Goal: Task Accomplishment & Management: Use online tool/utility

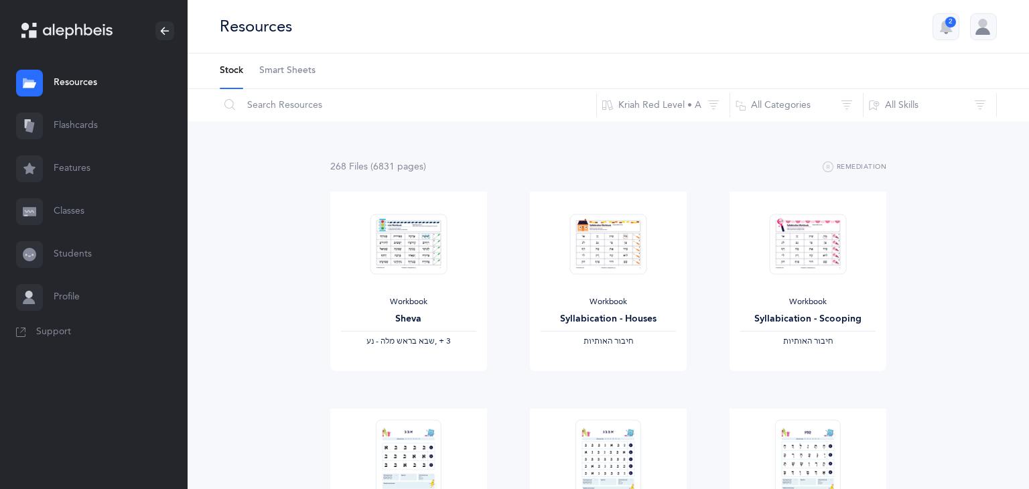
click at [63, 127] on link "Flashcards" at bounding box center [94, 126] width 188 height 43
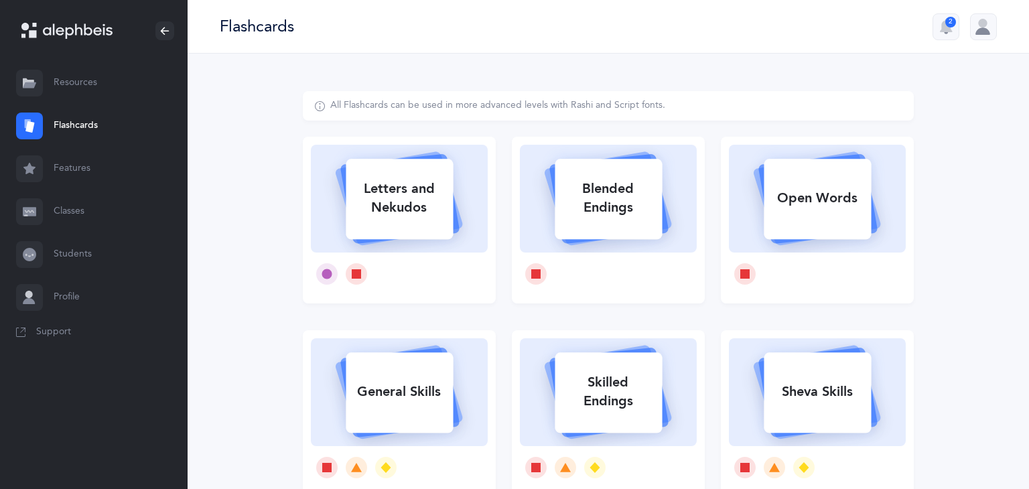
click at [443, 213] on div "Letters and Nekudos" at bounding box center [399, 199] width 107 height 54
select select
select select "single"
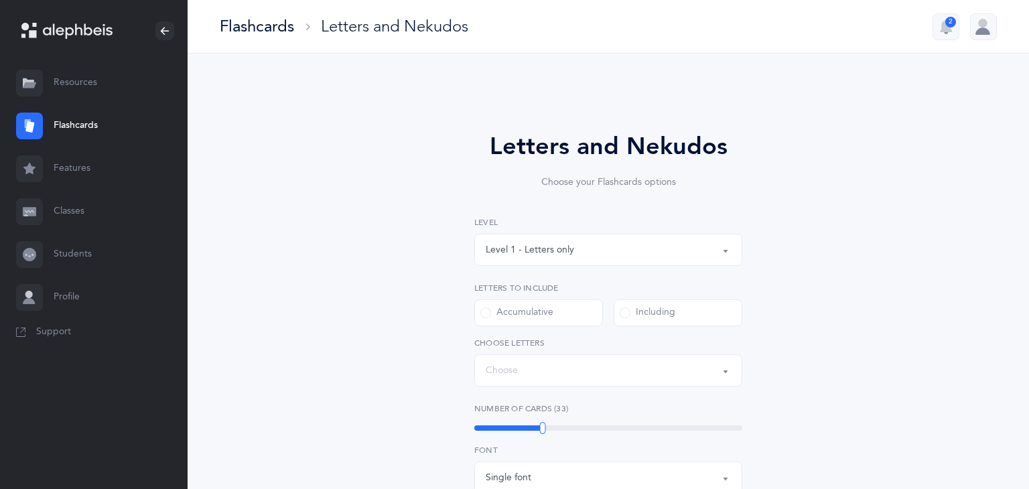
select select "27"
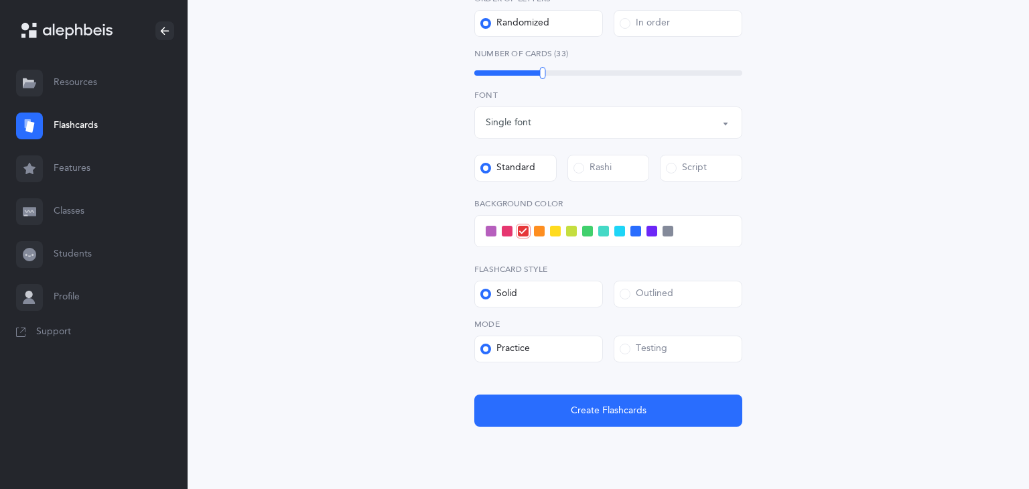
scroll to position [417, 0]
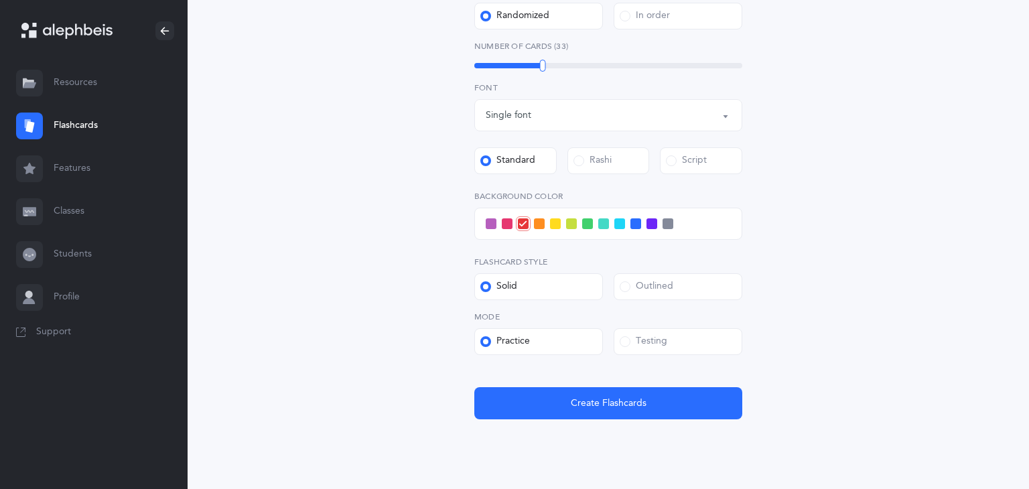
click at [633, 335] on div "Testing" at bounding box center [644, 341] width 48 height 13
click at [0, 0] on input "Testing" at bounding box center [0, 0] width 0 height 0
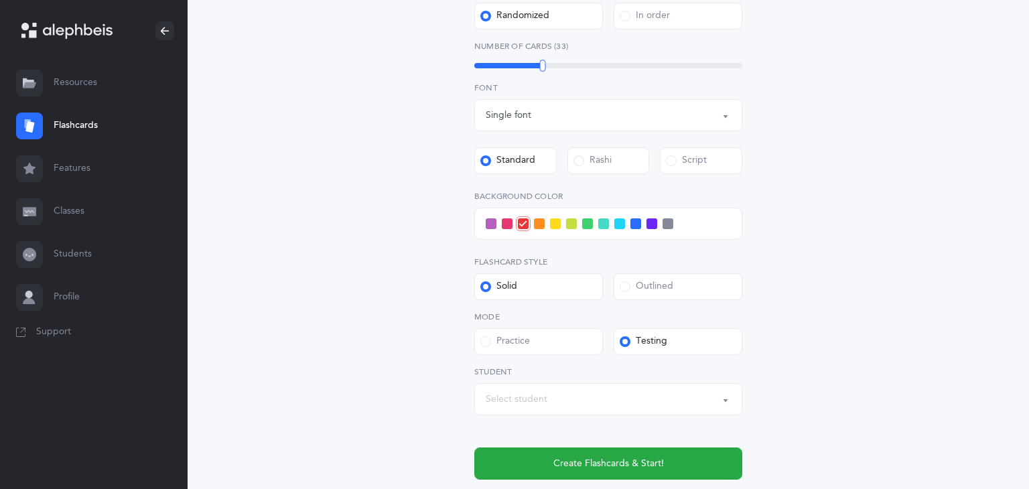
click at [628, 396] on div "Select student" at bounding box center [608, 399] width 245 height 23
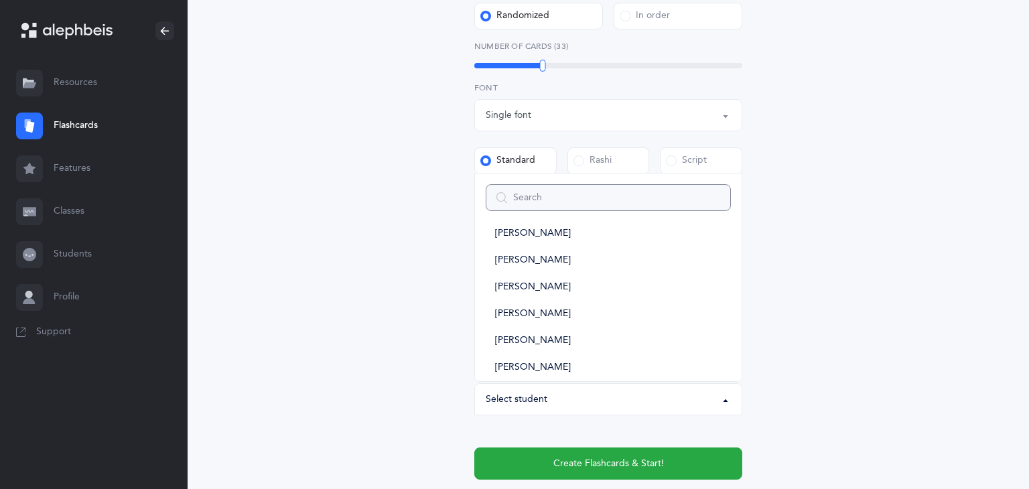
scroll to position [228, 0]
click at [563, 285] on span "[PERSON_NAME]" at bounding box center [533, 285] width 76 height 12
select select "11514"
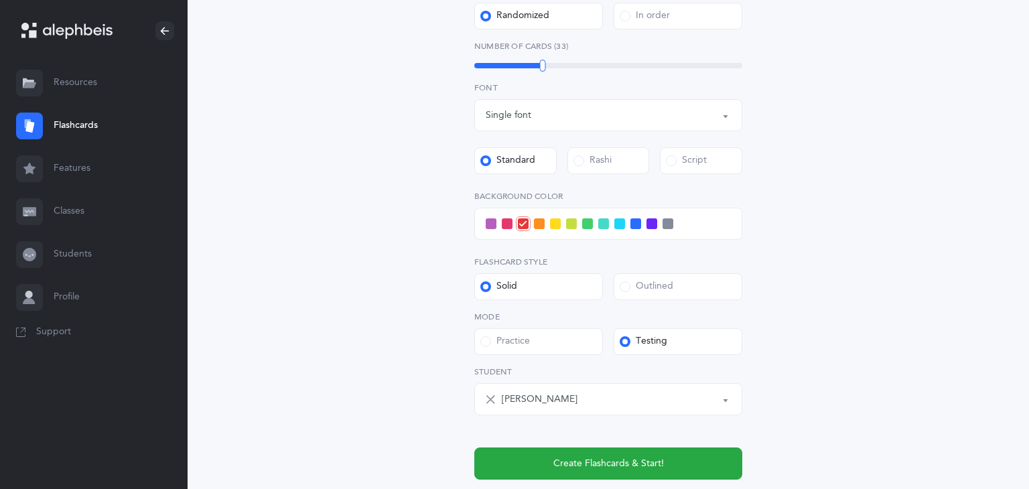
click at [618, 223] on span at bounding box center [619, 223] width 11 height 11
click at [0, 0] on input "checkbox" at bounding box center [0, 0] width 0 height 0
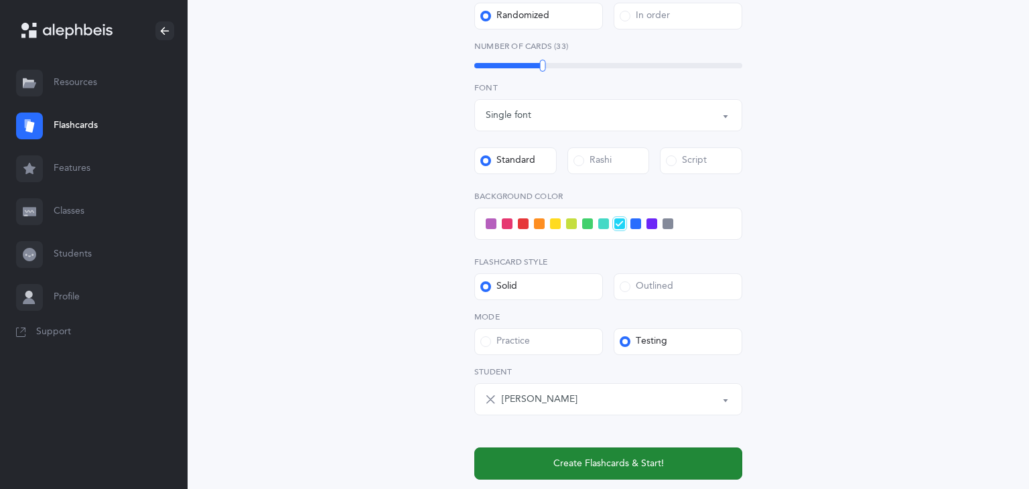
click at [681, 469] on button "Create Flashcards & Start!" at bounding box center [608, 464] width 268 height 32
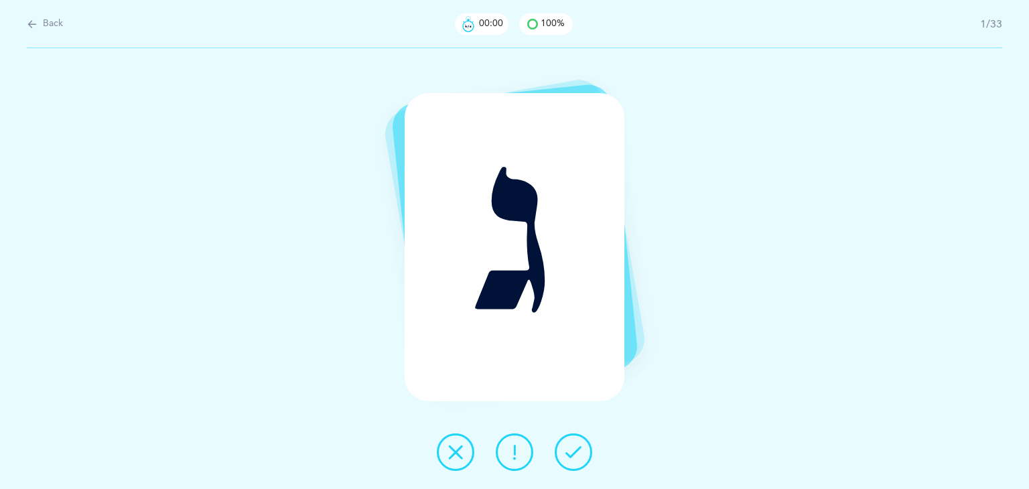
scroll to position [0, 0]
click at [579, 453] on icon at bounding box center [574, 452] width 16 height 16
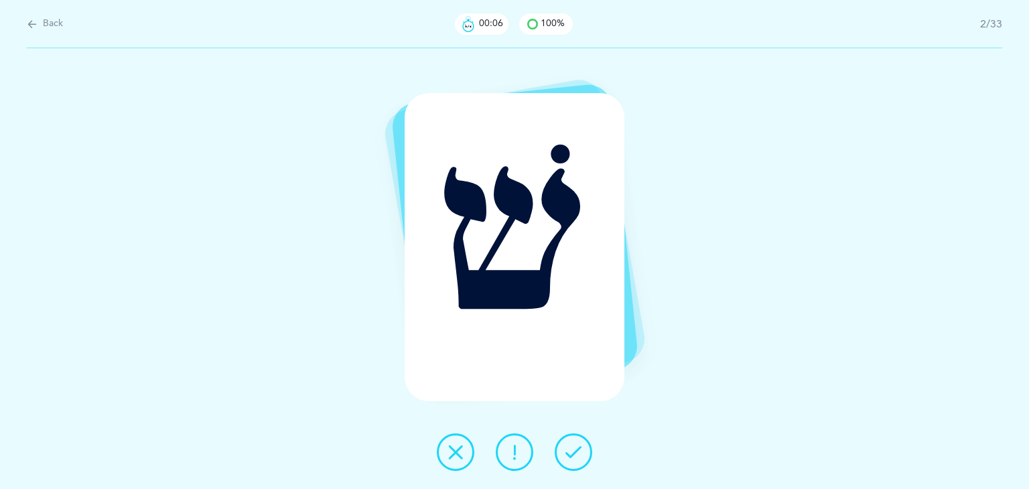
click at [579, 453] on icon at bounding box center [574, 452] width 16 height 16
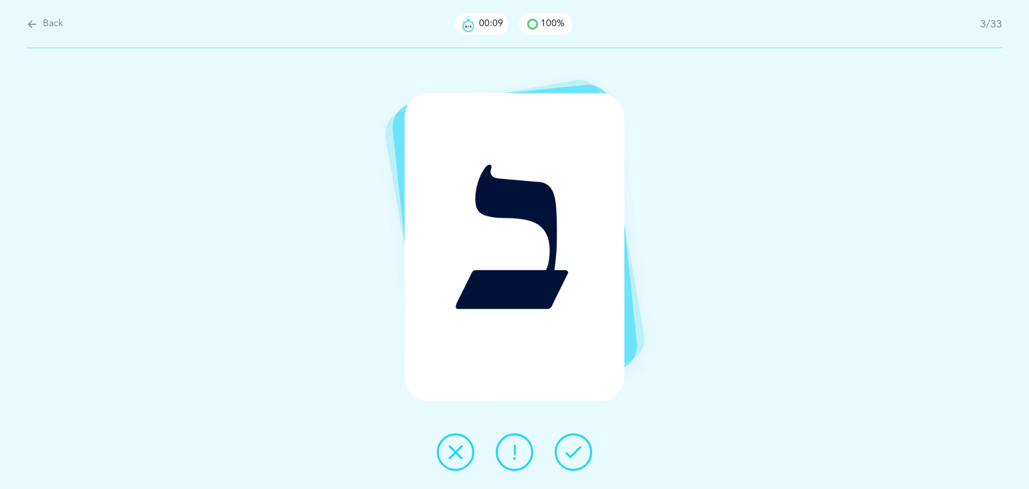
click at [579, 453] on icon at bounding box center [574, 452] width 16 height 16
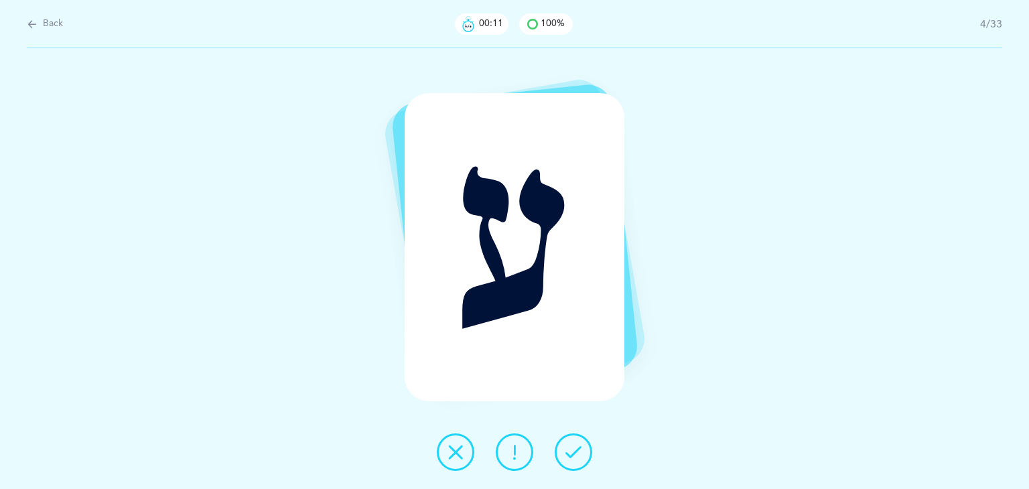
click at [579, 453] on icon at bounding box center [574, 452] width 16 height 16
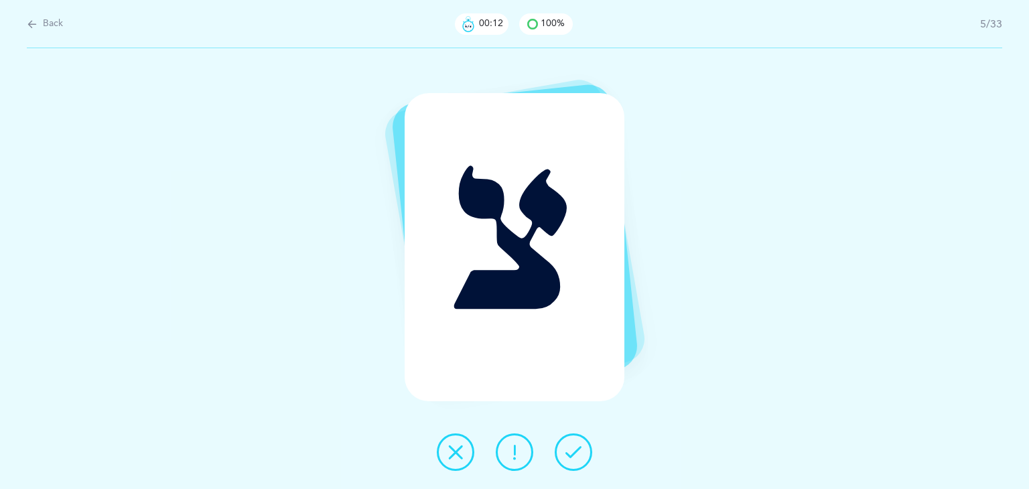
click at [579, 453] on icon at bounding box center [574, 452] width 16 height 16
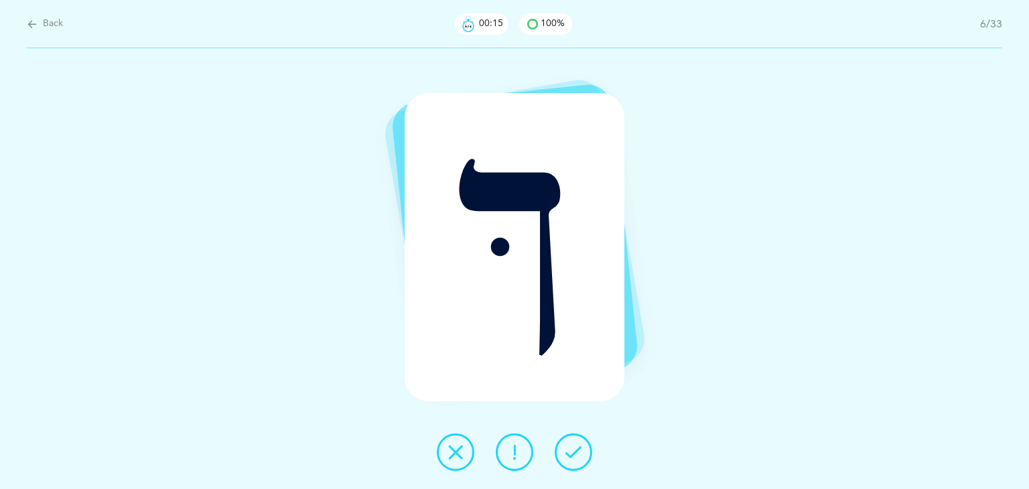
click at [579, 453] on icon at bounding box center [574, 452] width 16 height 16
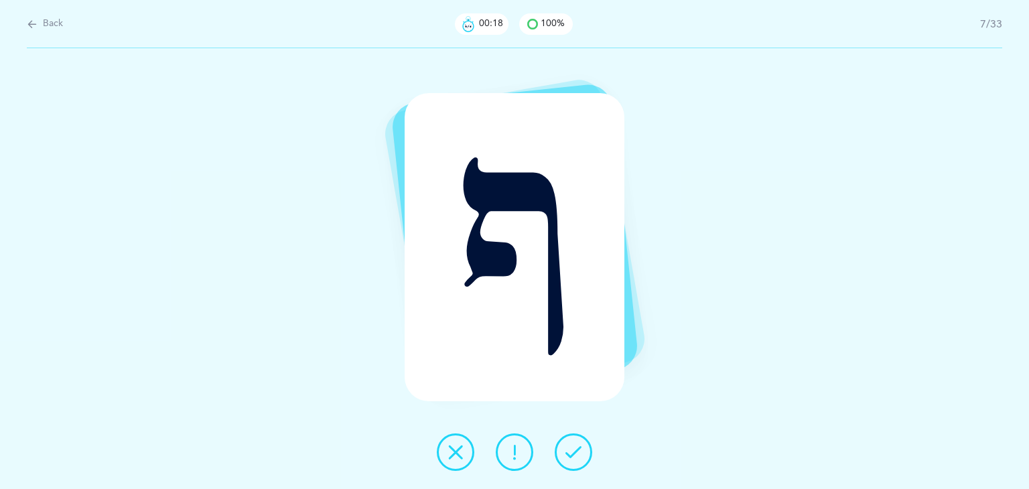
click at [579, 453] on icon at bounding box center [574, 452] width 16 height 16
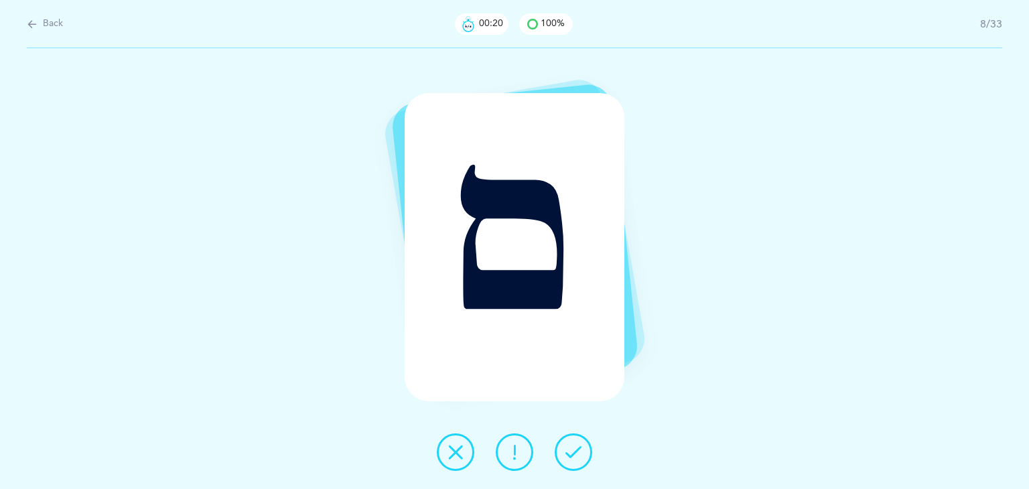
click at [579, 453] on icon at bounding box center [574, 452] width 16 height 16
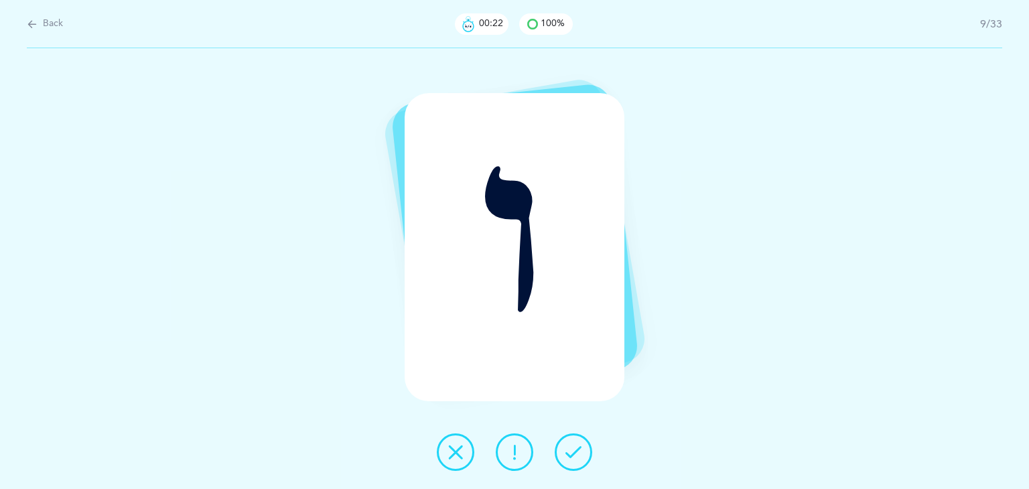
click at [579, 453] on icon at bounding box center [574, 452] width 16 height 16
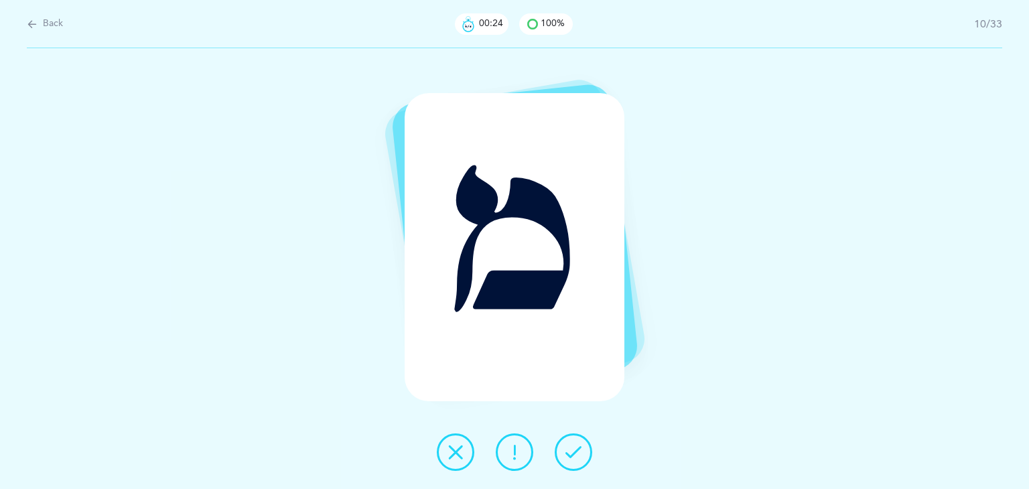
click at [579, 453] on icon at bounding box center [574, 452] width 16 height 16
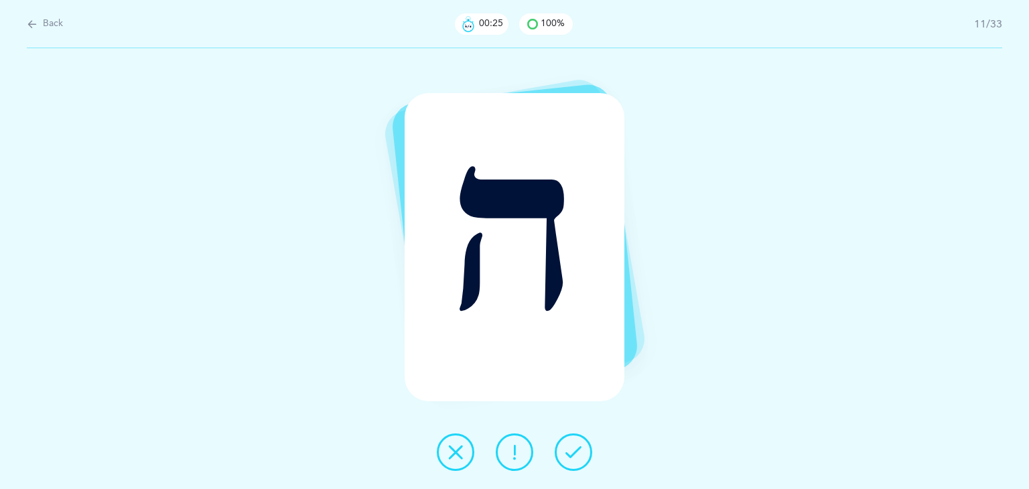
click at [579, 453] on icon at bounding box center [574, 452] width 16 height 16
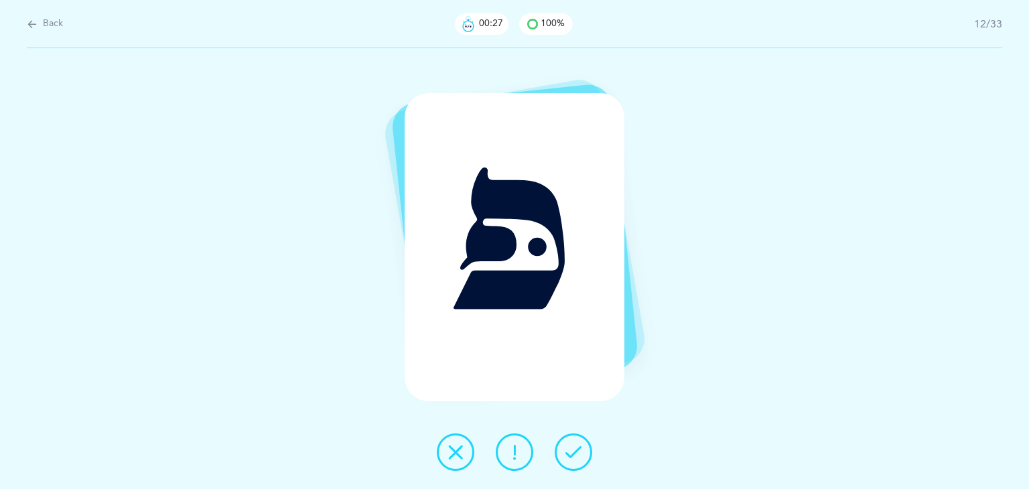
click at [579, 453] on icon at bounding box center [574, 452] width 16 height 16
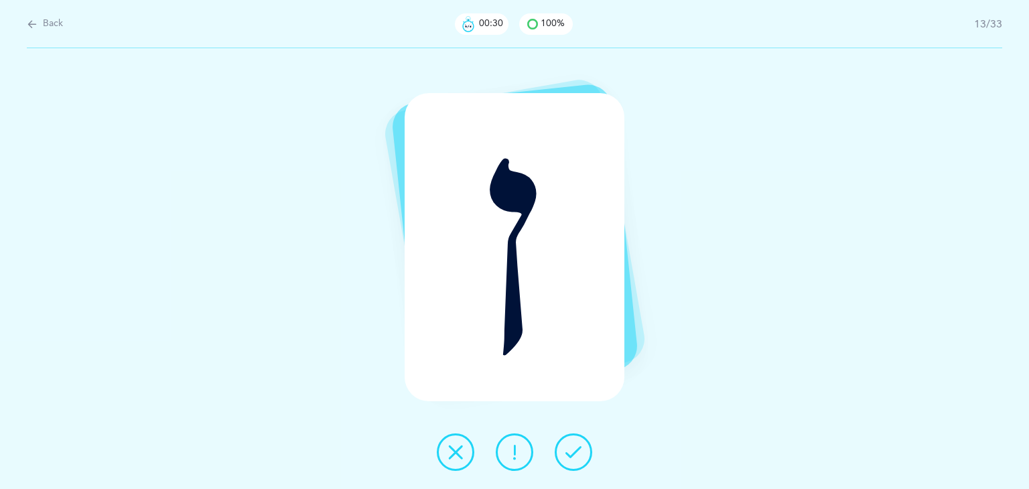
click at [579, 453] on icon at bounding box center [574, 452] width 16 height 16
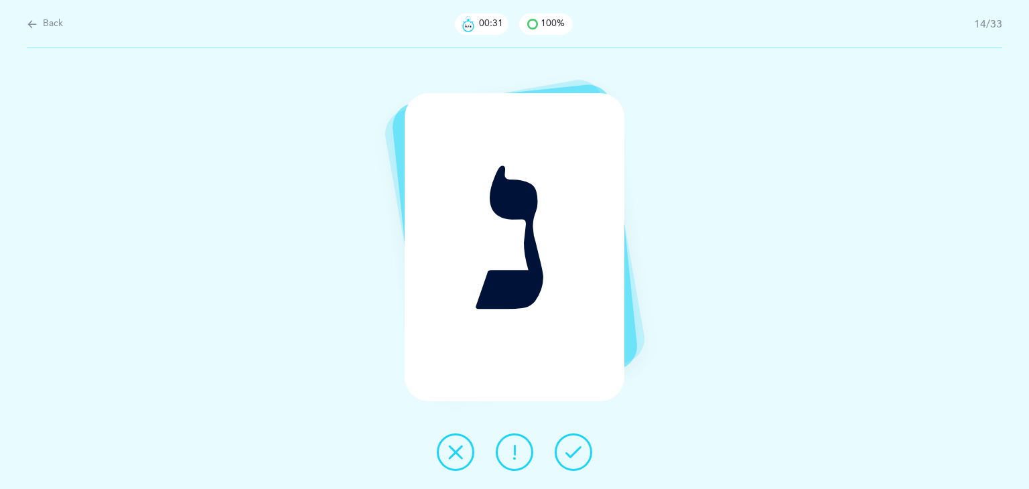
click at [579, 453] on icon at bounding box center [574, 452] width 16 height 16
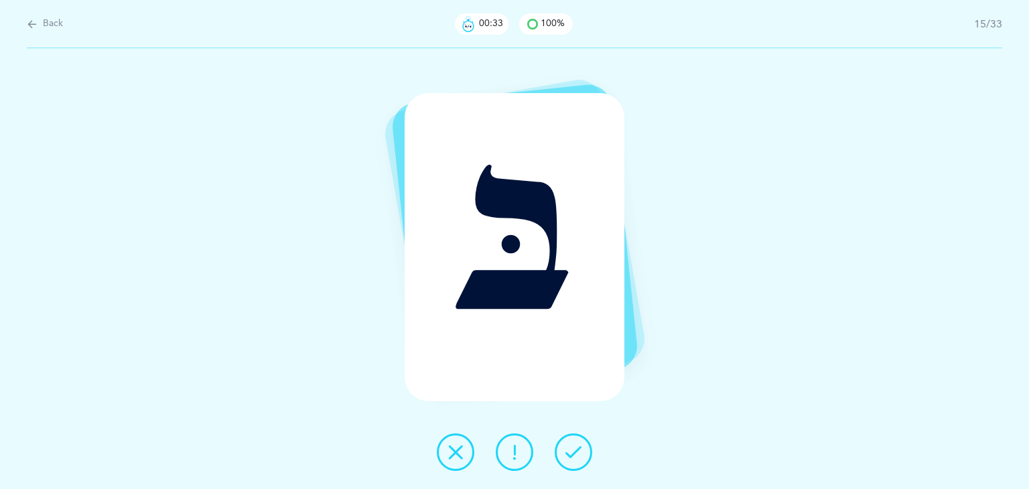
click at [579, 453] on icon at bounding box center [574, 452] width 16 height 16
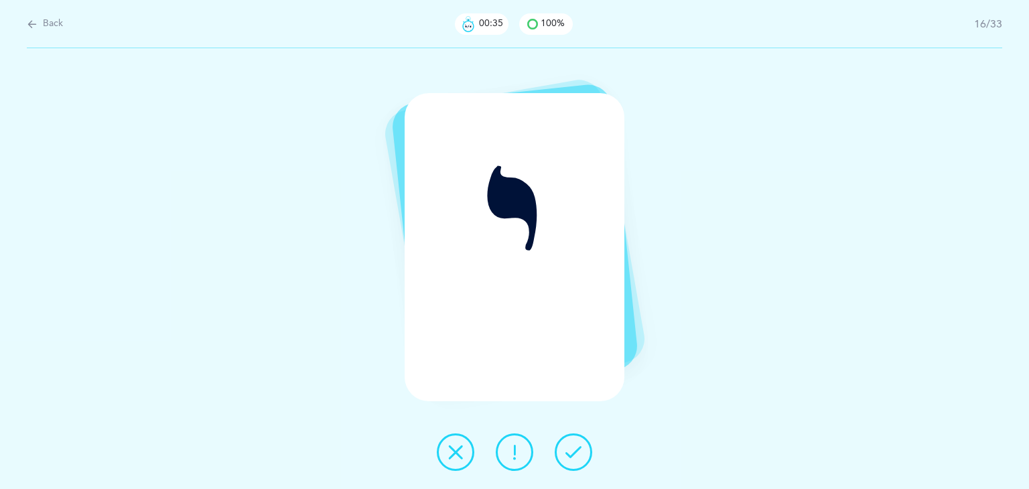
click at [579, 453] on icon at bounding box center [574, 452] width 16 height 16
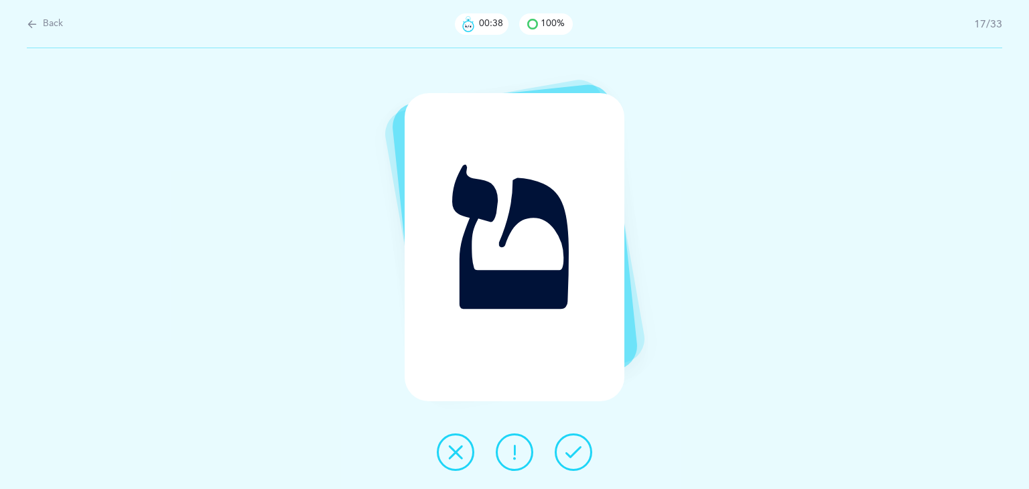
click at [579, 453] on icon at bounding box center [574, 452] width 16 height 16
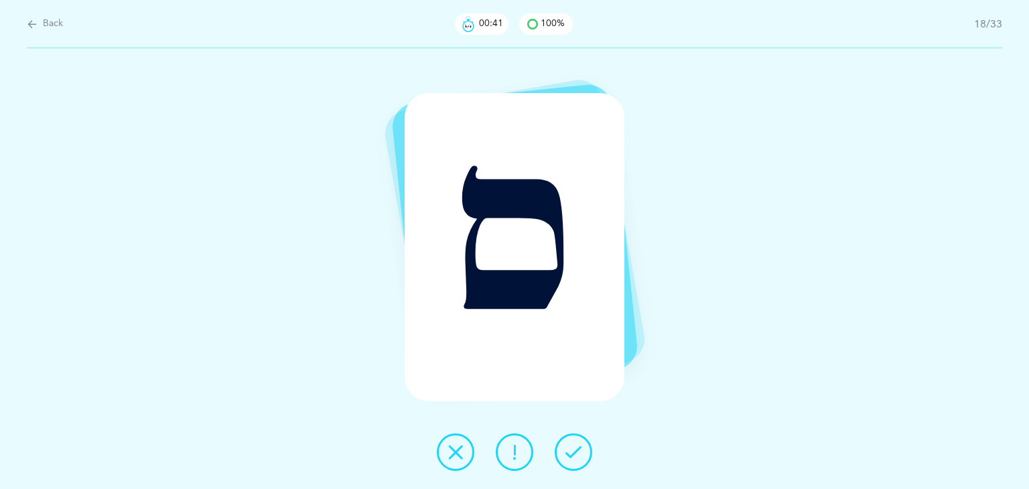
click at [579, 453] on icon at bounding box center [574, 452] width 16 height 16
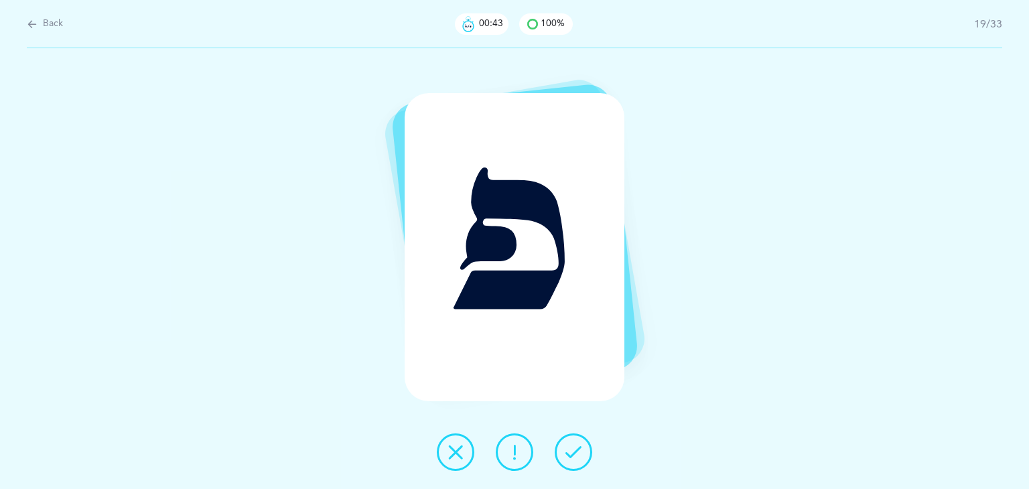
click at [579, 453] on icon at bounding box center [574, 452] width 16 height 16
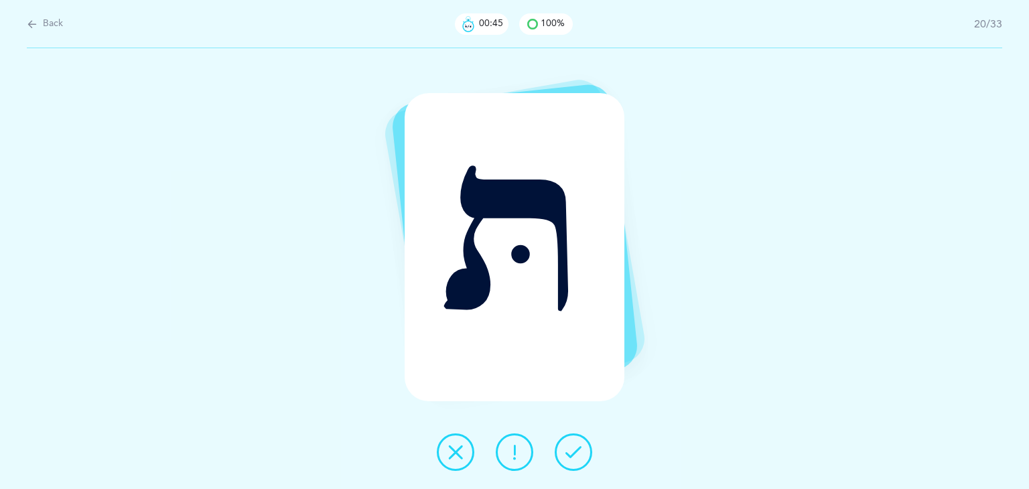
click at [579, 453] on icon at bounding box center [574, 452] width 16 height 16
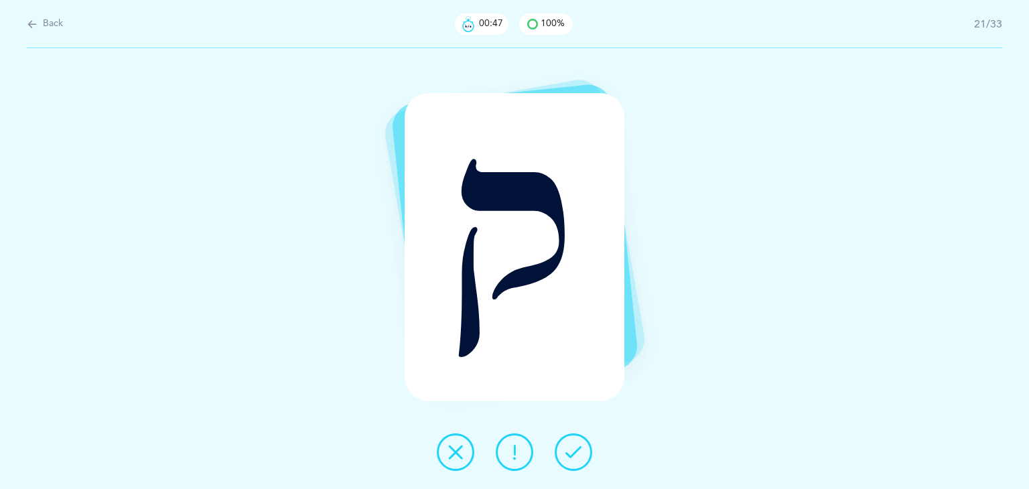
click at [579, 453] on icon at bounding box center [574, 452] width 16 height 16
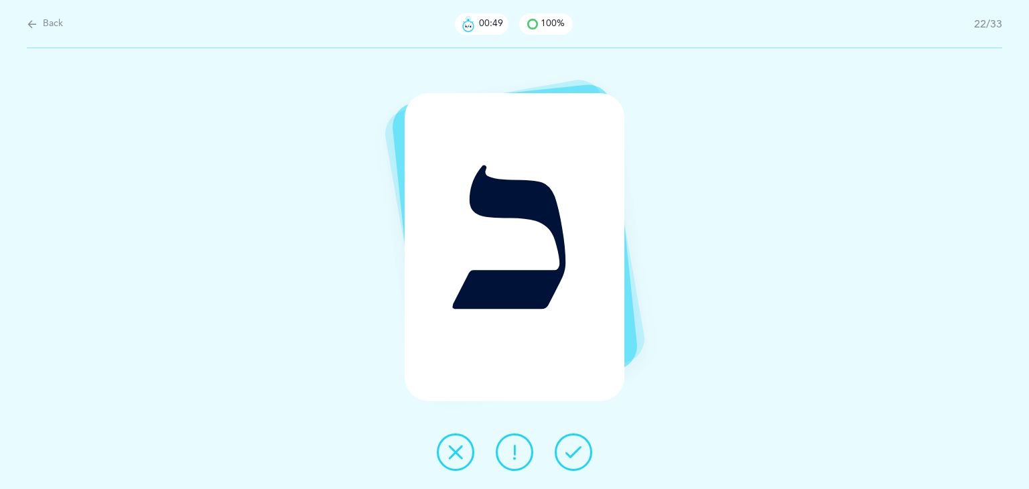
click at [579, 453] on icon at bounding box center [574, 452] width 16 height 16
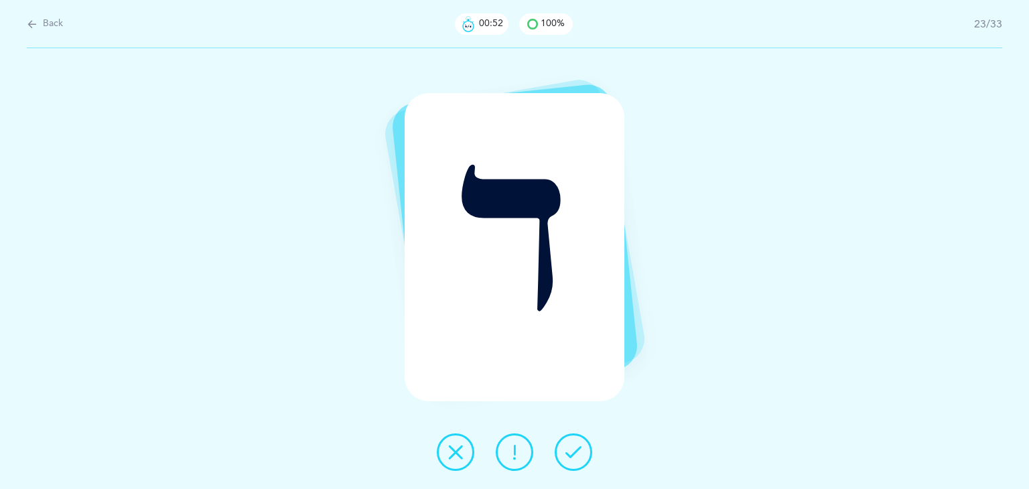
click at [579, 453] on icon at bounding box center [574, 452] width 16 height 16
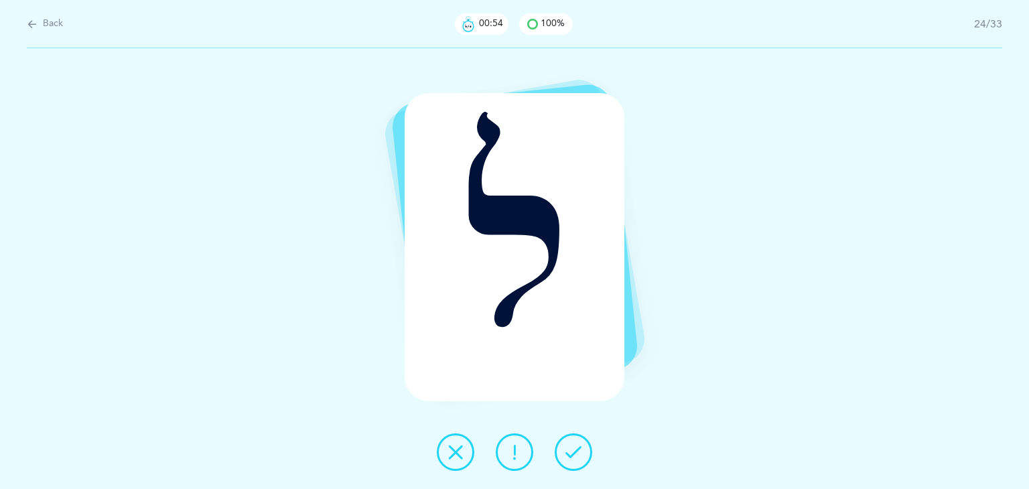
click at [579, 453] on icon at bounding box center [574, 452] width 16 height 16
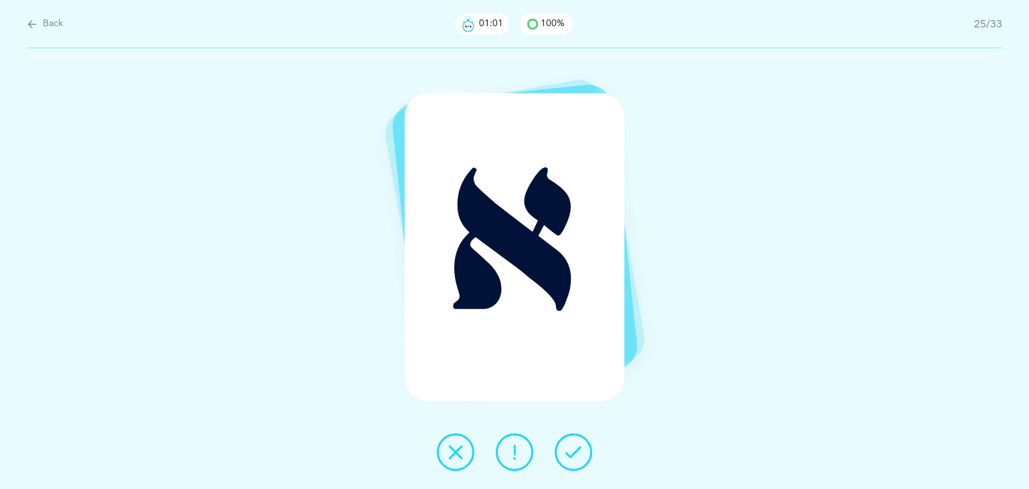
click at [520, 448] on icon at bounding box center [515, 452] width 16 height 16
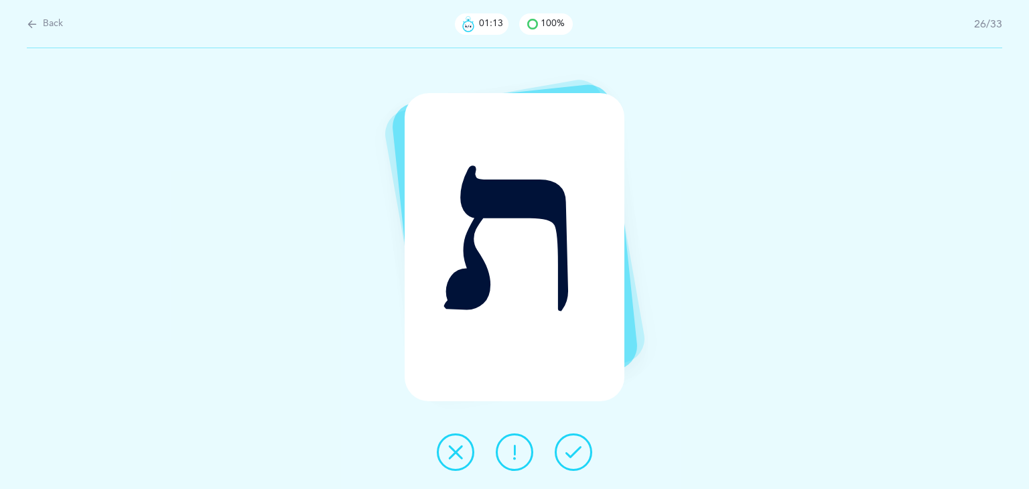
click at [576, 446] on icon at bounding box center [574, 452] width 16 height 16
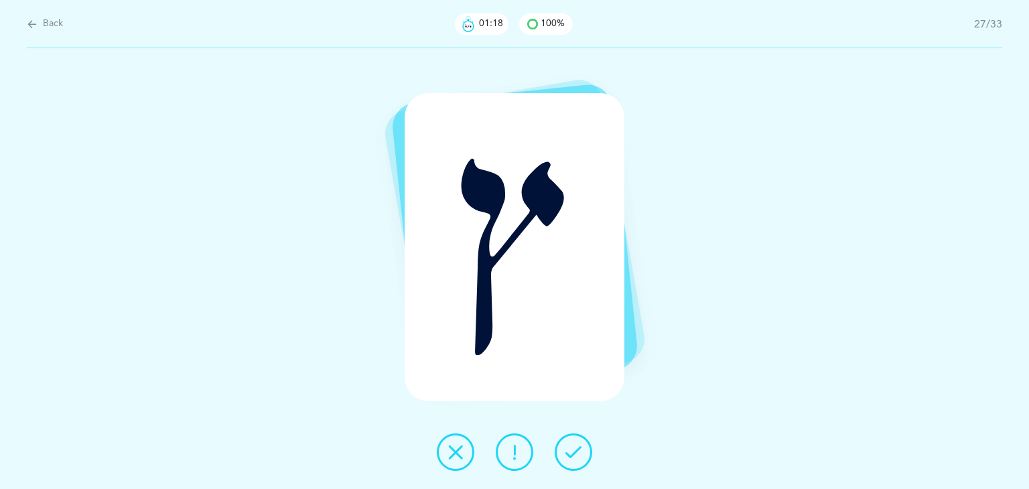
click at [576, 446] on icon at bounding box center [574, 452] width 16 height 16
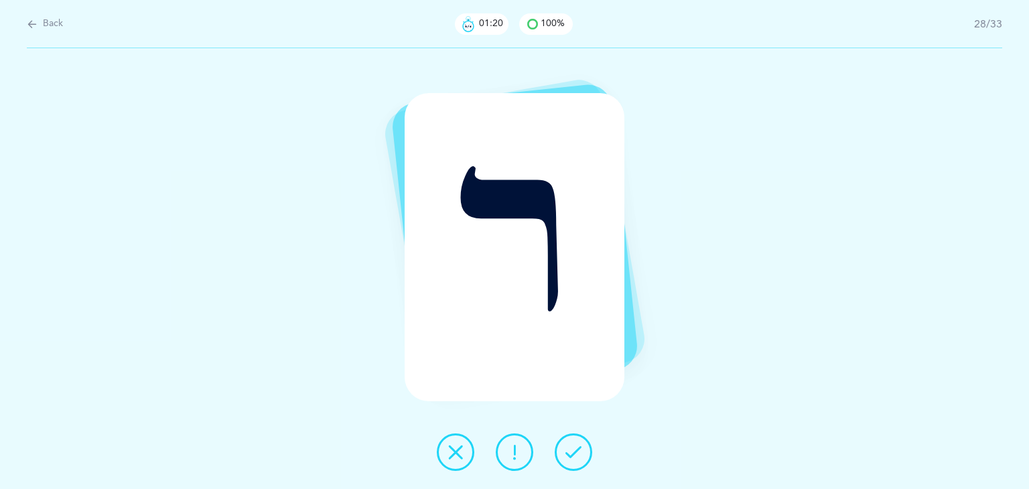
click at [587, 446] on button at bounding box center [574, 453] width 38 height 38
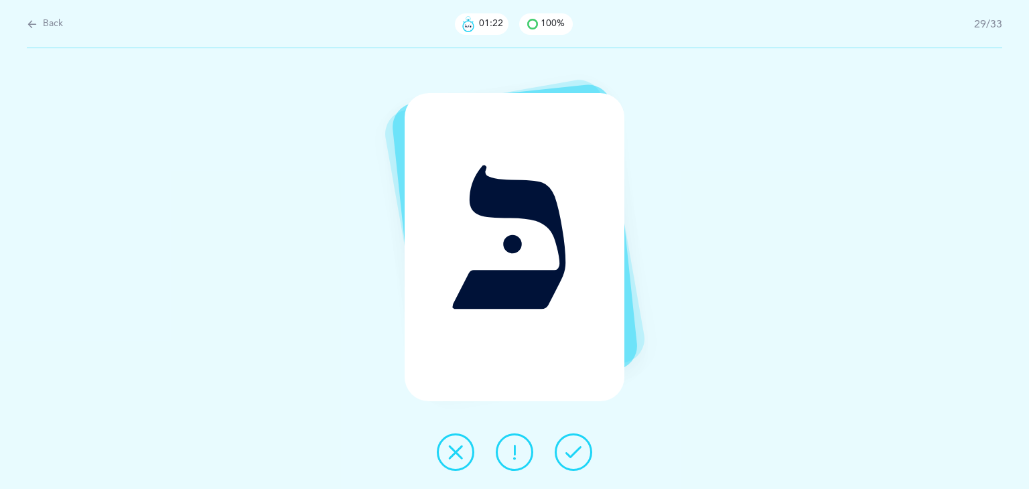
click at [587, 446] on button at bounding box center [574, 453] width 38 height 38
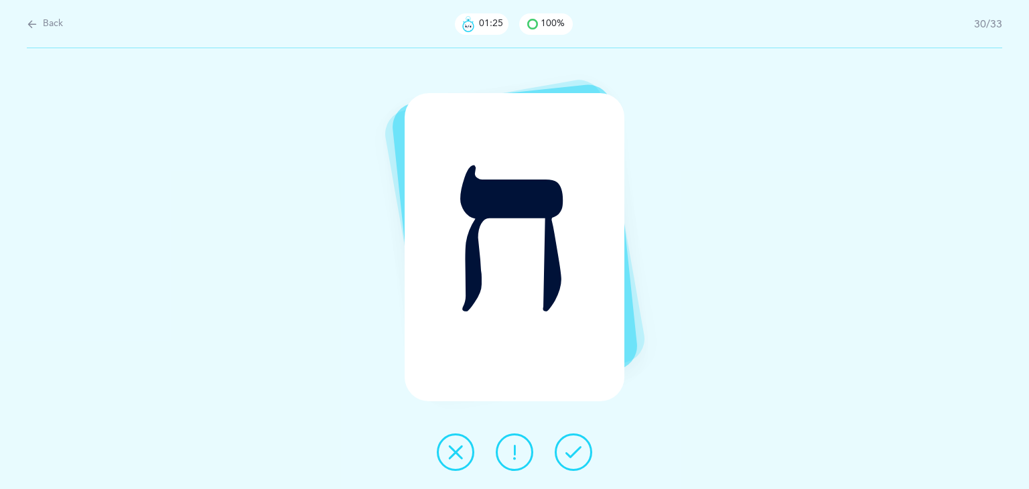
click at [587, 446] on button at bounding box center [574, 453] width 38 height 38
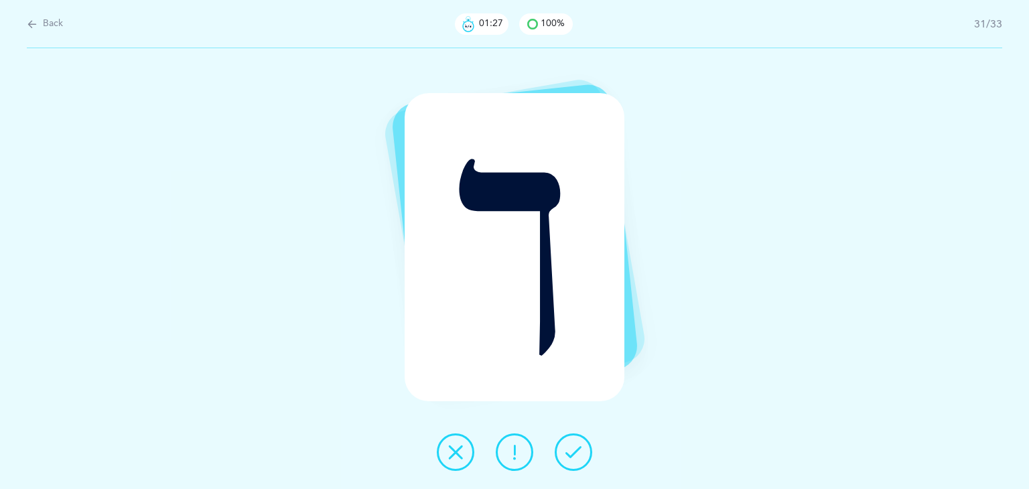
click at [570, 452] on icon at bounding box center [574, 452] width 16 height 16
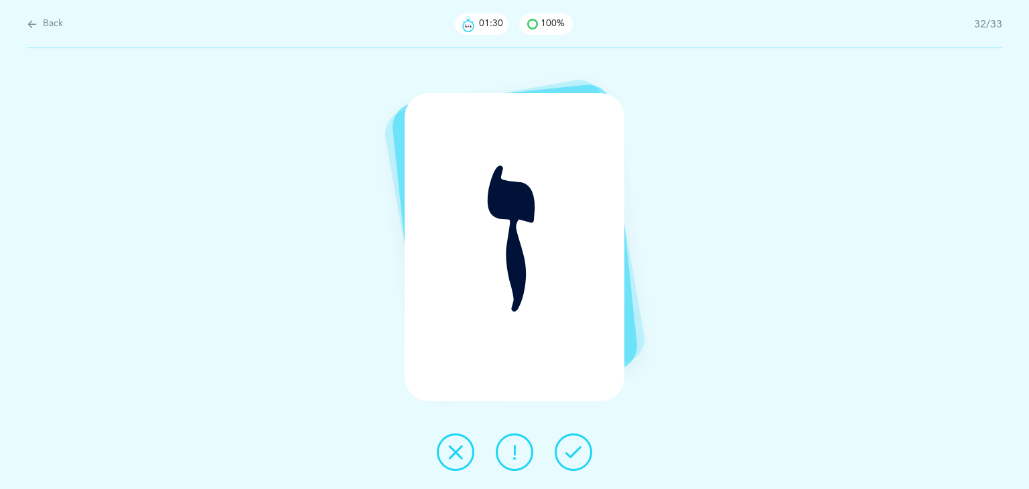
click at [570, 452] on icon at bounding box center [574, 452] width 16 height 16
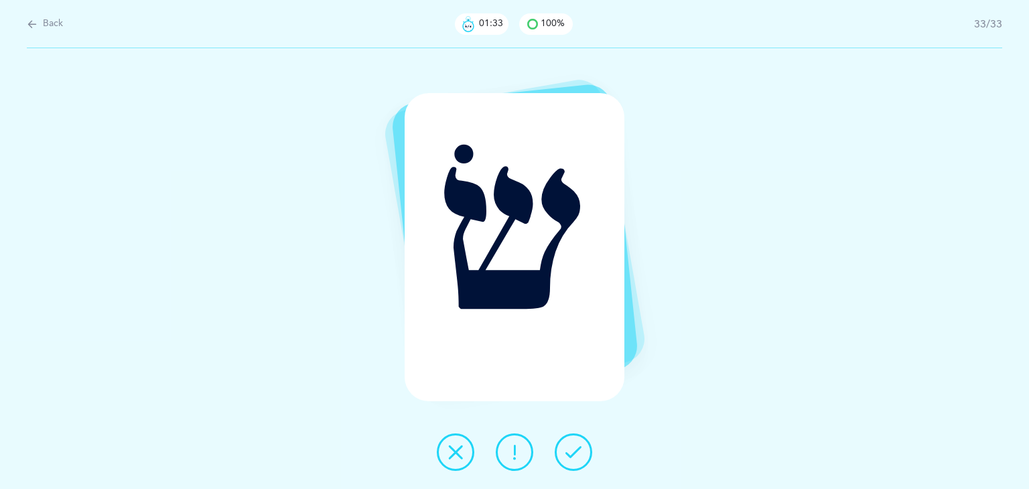
click at [570, 452] on icon at bounding box center [574, 452] width 16 height 16
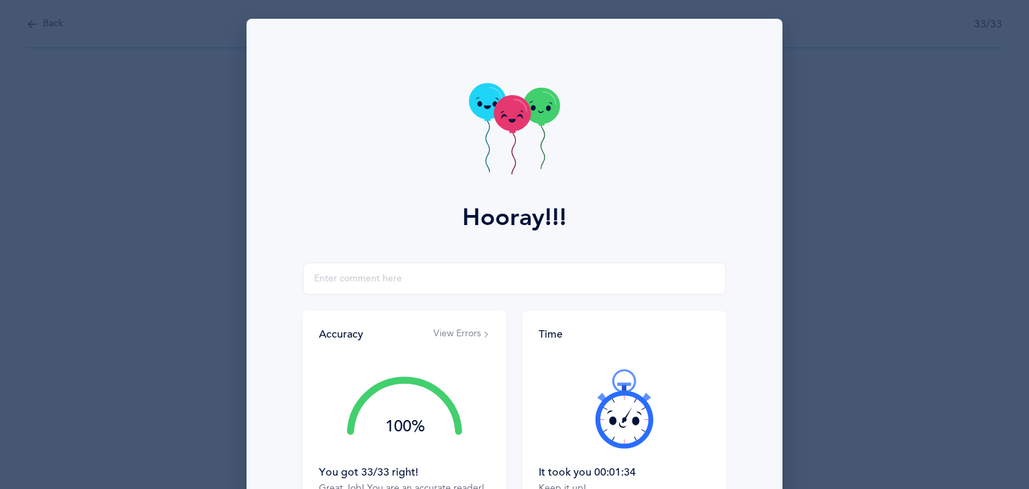
click at [516, 118] on icon at bounding box center [512, 113] width 37 height 36
click at [486, 104] on icon at bounding box center [487, 101] width 37 height 36
click at [512, 117] on icon at bounding box center [512, 113] width 37 height 36
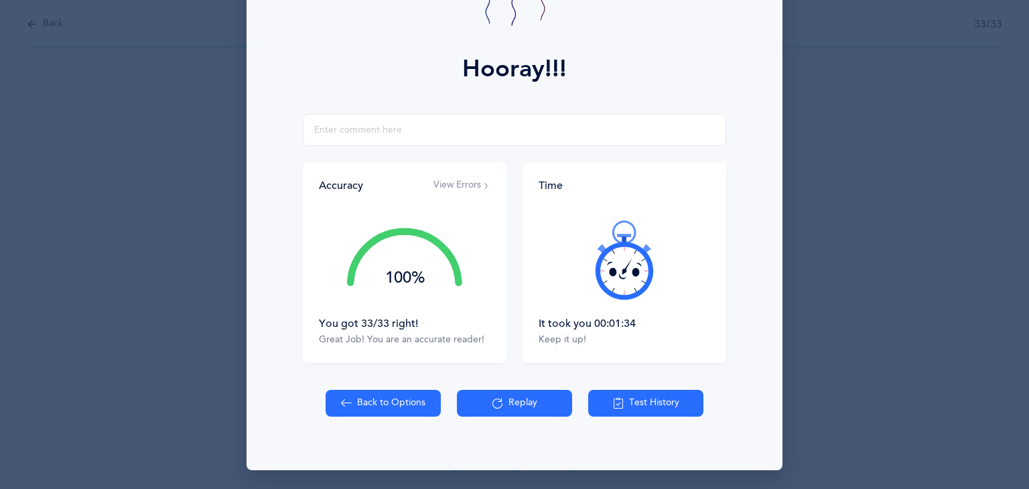
click at [393, 403] on button "Back to Options" at bounding box center [383, 403] width 115 height 27
select select "27"
select select "single"
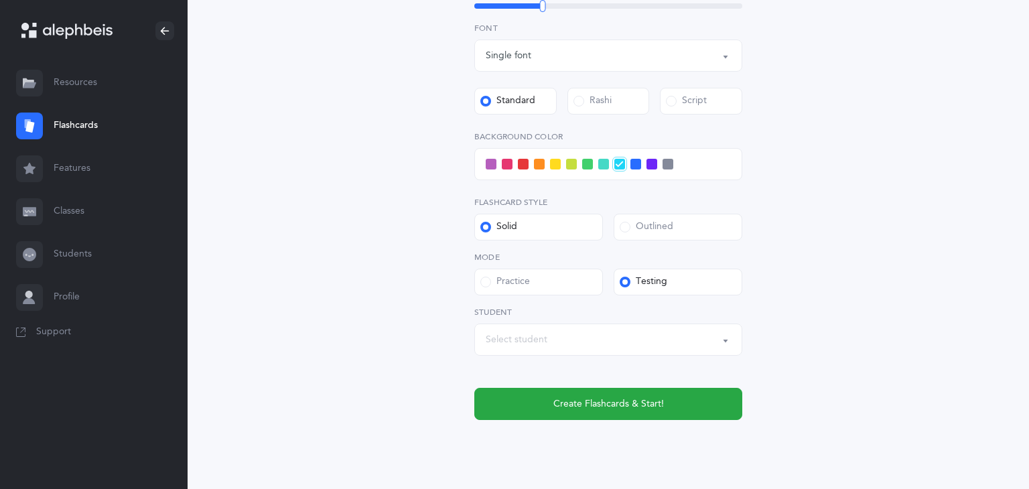
scroll to position [475, 0]
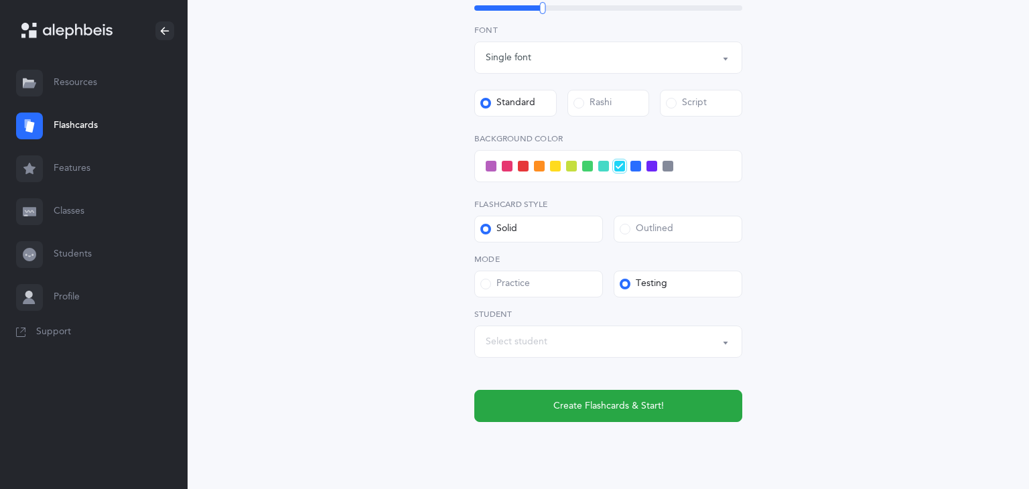
click at [710, 342] on div "Select student" at bounding box center [608, 341] width 245 height 23
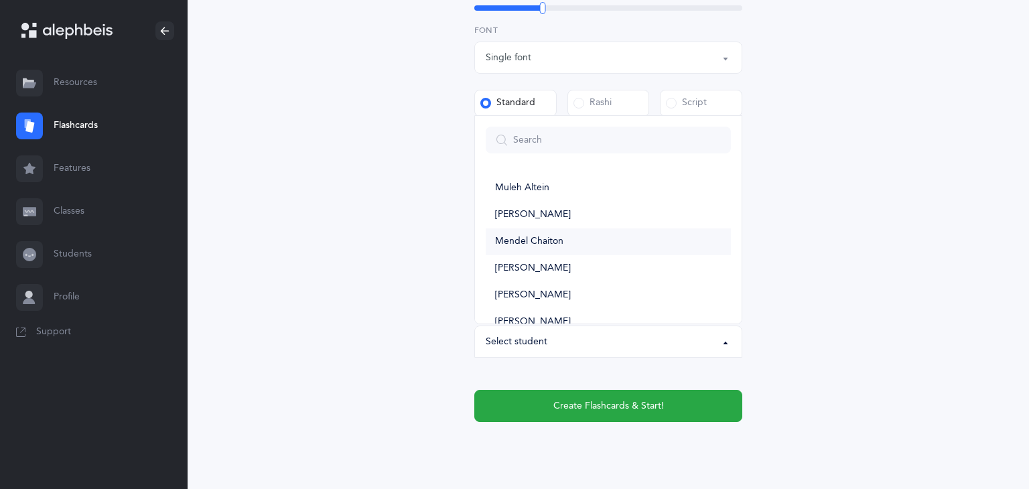
click at [588, 235] on link "Mendel Chaiton" at bounding box center [608, 241] width 245 height 27
select select "11505"
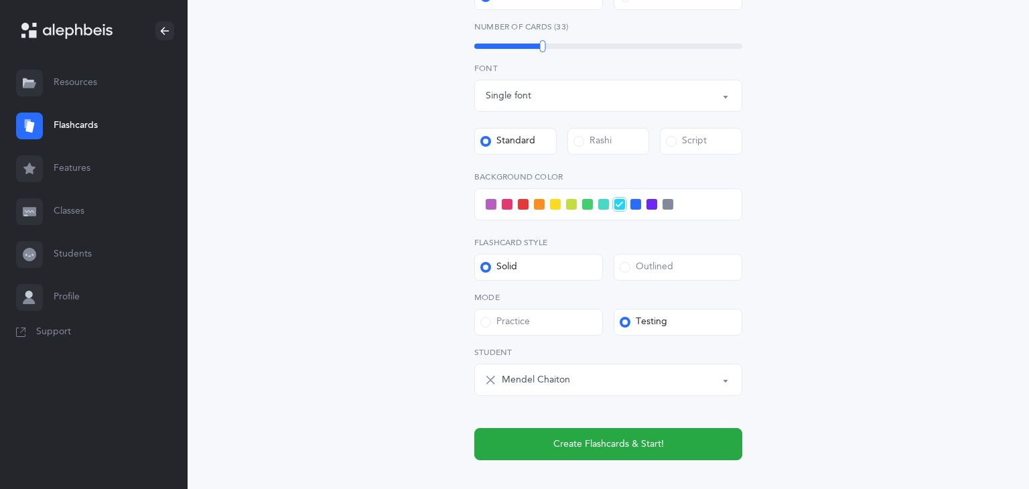
scroll to position [440, 0]
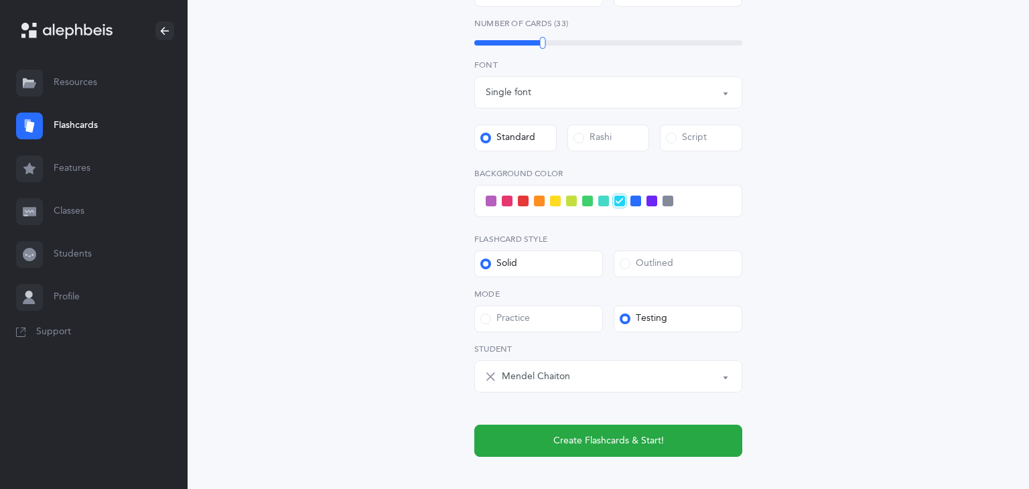
click at [553, 203] on span at bounding box center [555, 201] width 11 height 11
click at [0, 0] on input "checkbox" at bounding box center [0, 0] width 0 height 0
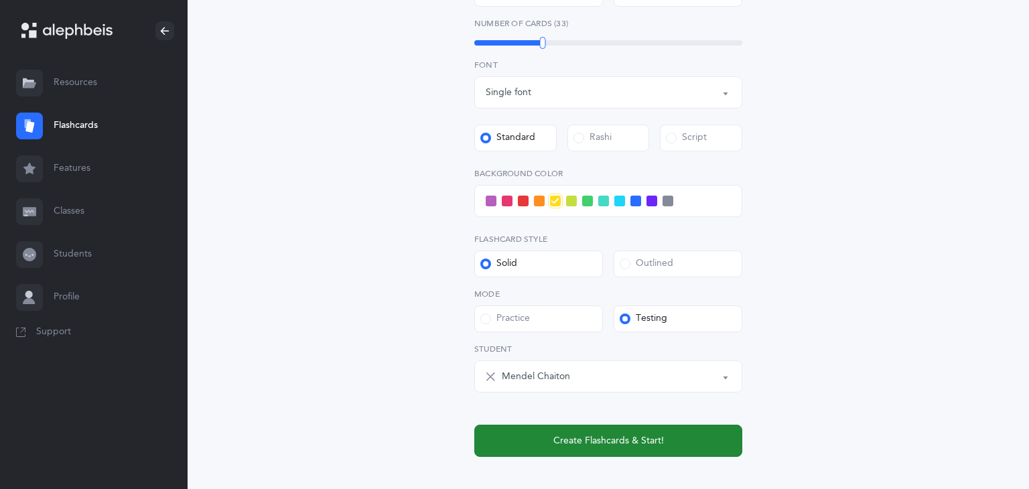
click at [682, 443] on button "Create Flashcards & Start!" at bounding box center [608, 441] width 268 height 32
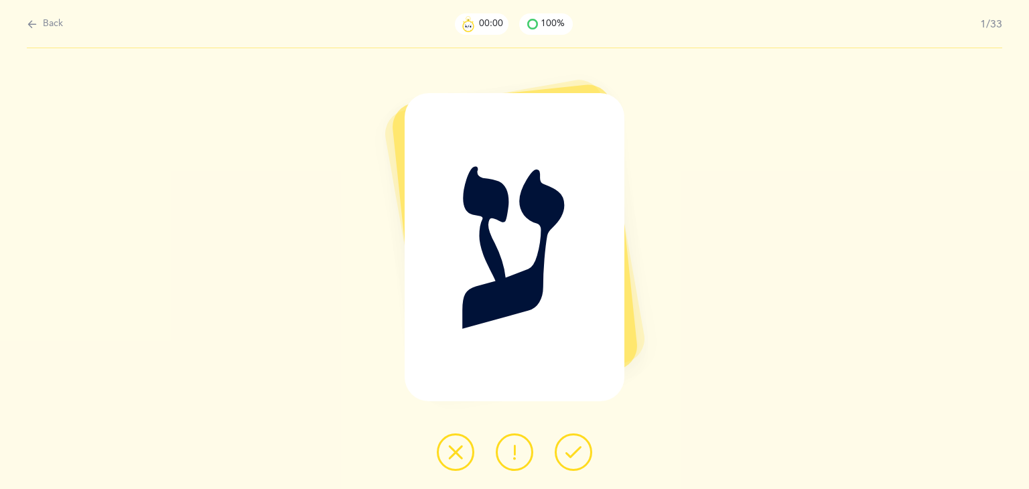
scroll to position [0, 0]
click at [566, 464] on button at bounding box center [574, 453] width 38 height 38
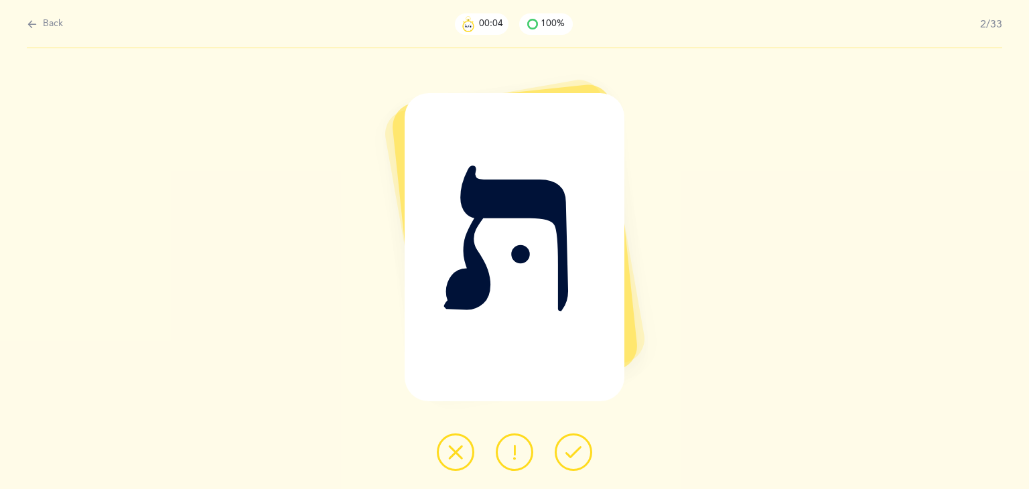
click at [574, 456] on icon at bounding box center [574, 452] width 16 height 16
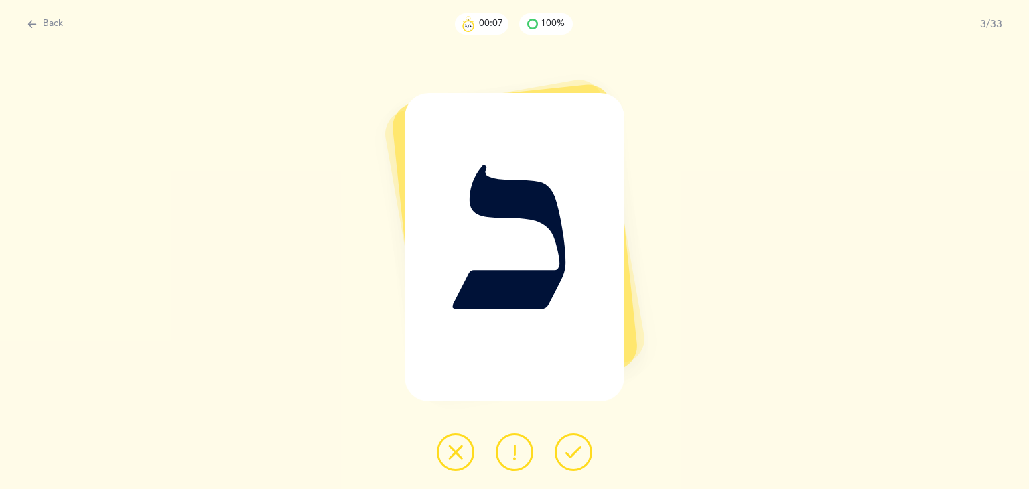
click at [574, 456] on icon at bounding box center [574, 452] width 16 height 16
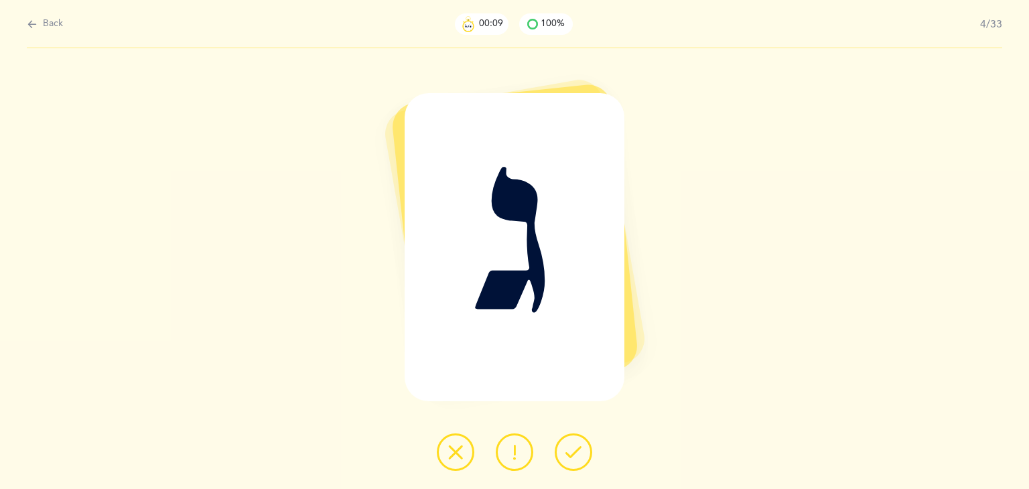
click at [574, 456] on icon at bounding box center [574, 452] width 16 height 16
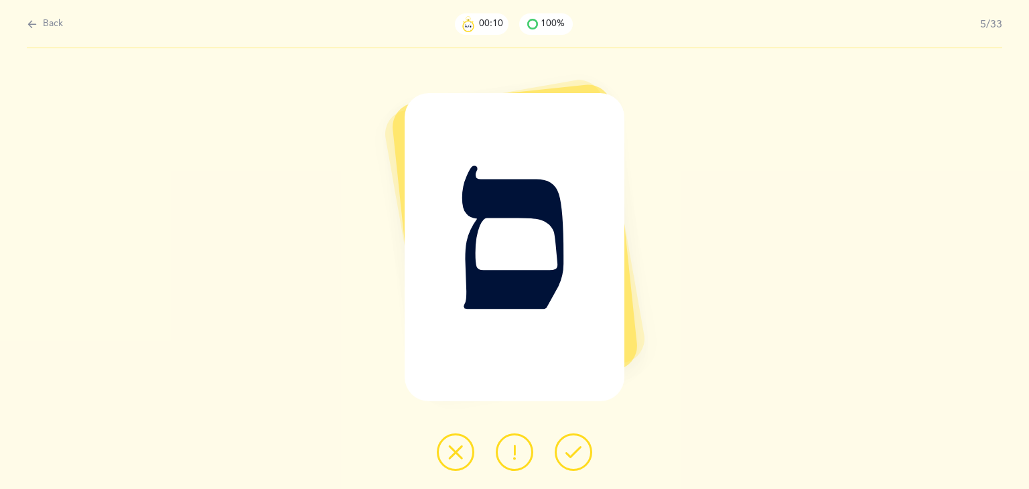
click at [574, 456] on icon at bounding box center [574, 452] width 16 height 16
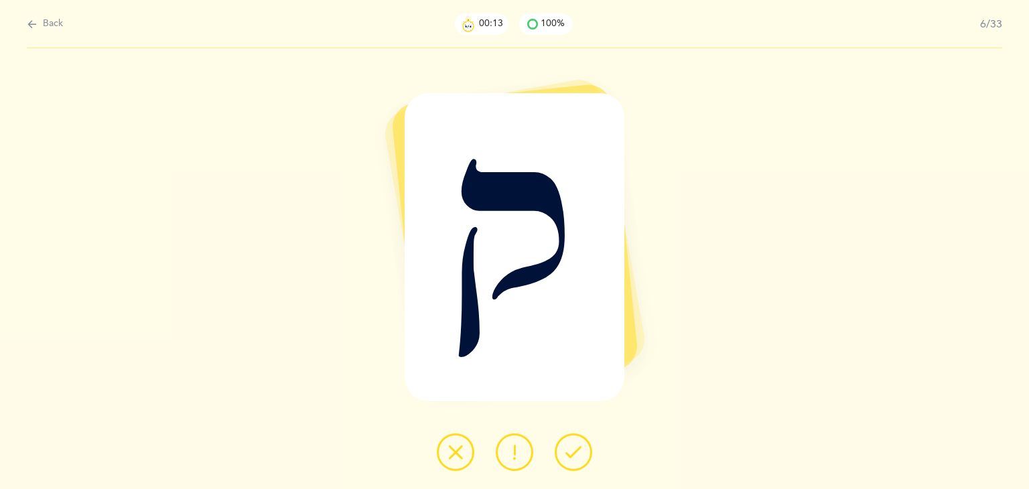
click at [574, 456] on icon at bounding box center [574, 452] width 16 height 16
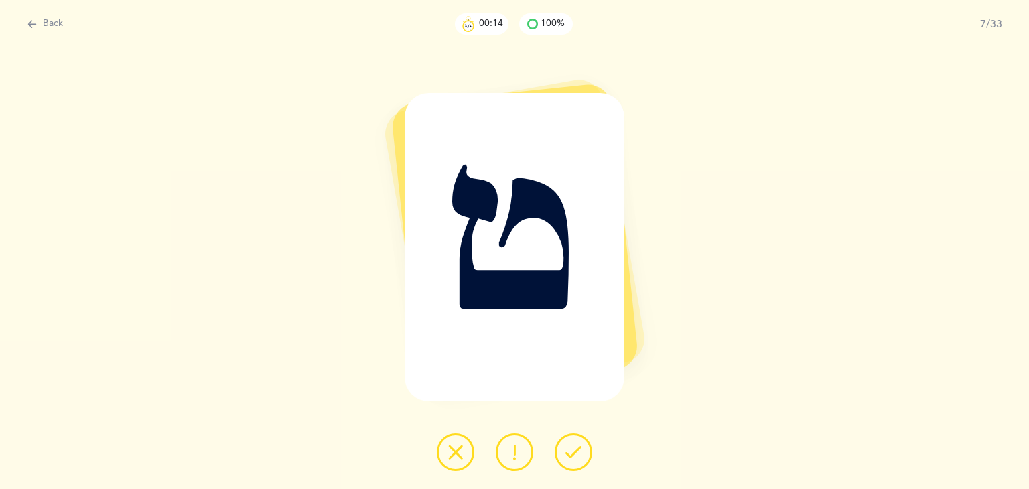
click at [574, 456] on icon at bounding box center [574, 452] width 16 height 16
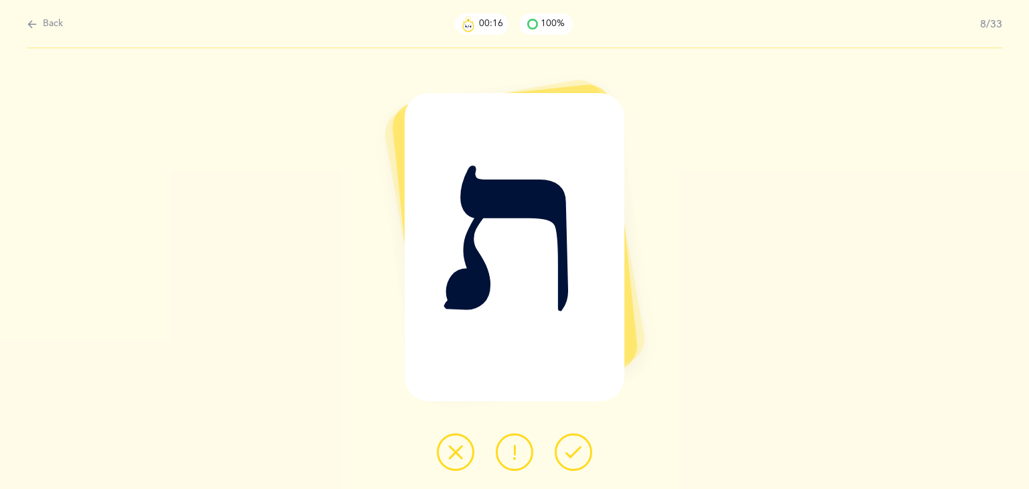
click at [574, 456] on icon at bounding box center [574, 452] width 16 height 16
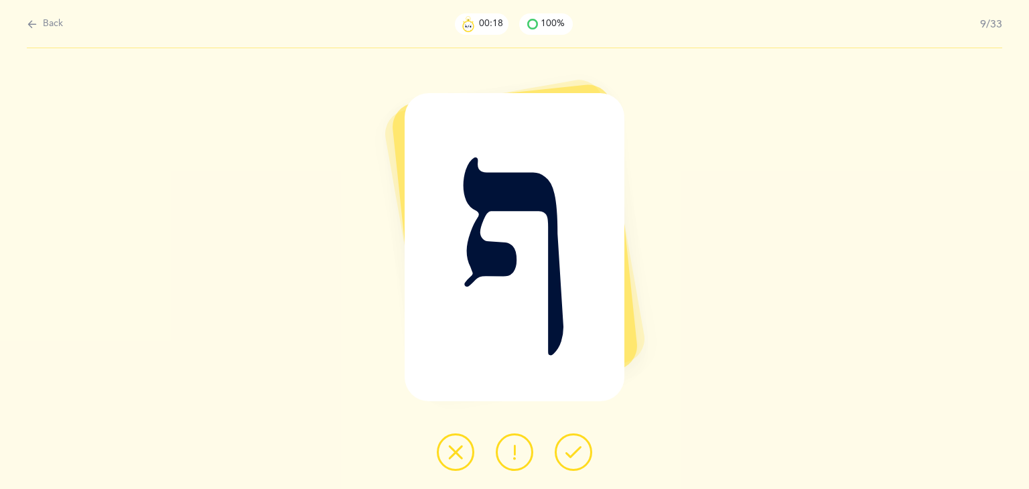
click at [574, 456] on icon at bounding box center [574, 452] width 16 height 16
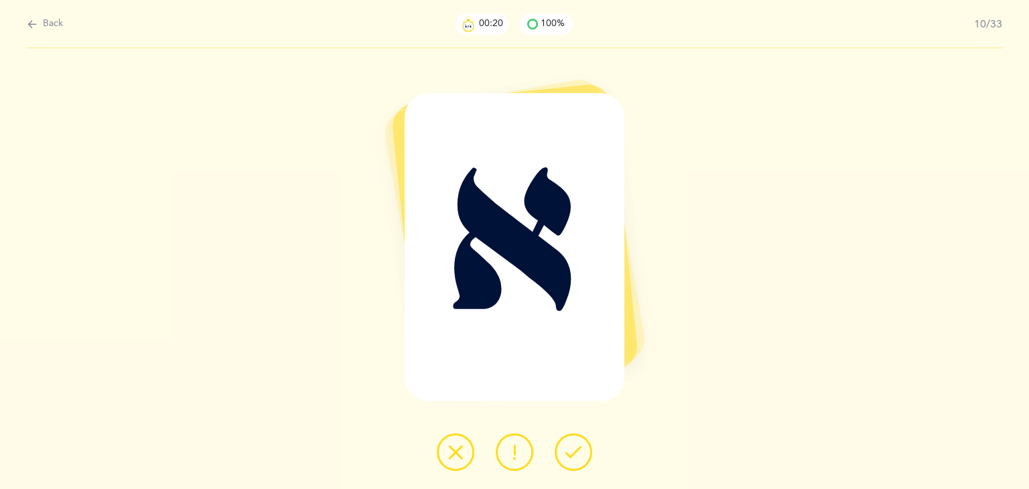
click at [574, 456] on icon at bounding box center [574, 452] width 16 height 16
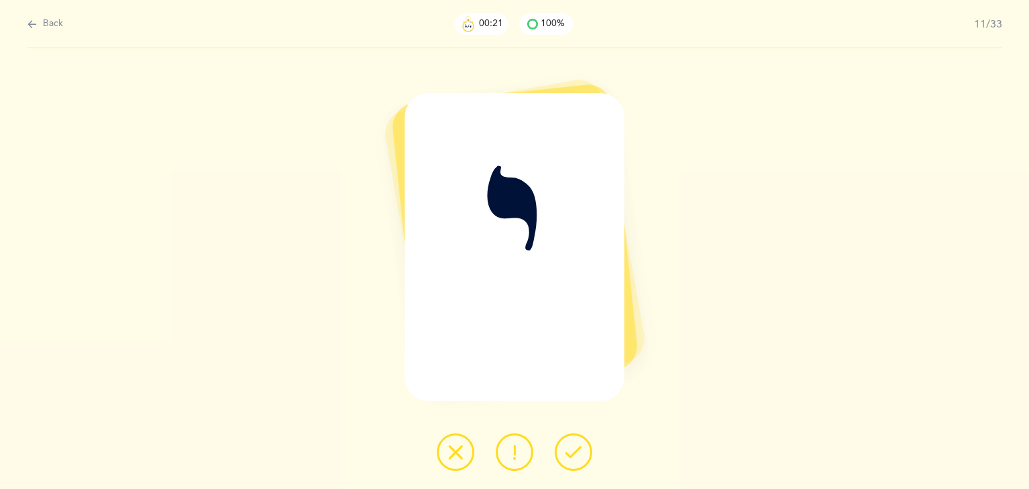
click at [574, 456] on icon at bounding box center [574, 452] width 16 height 16
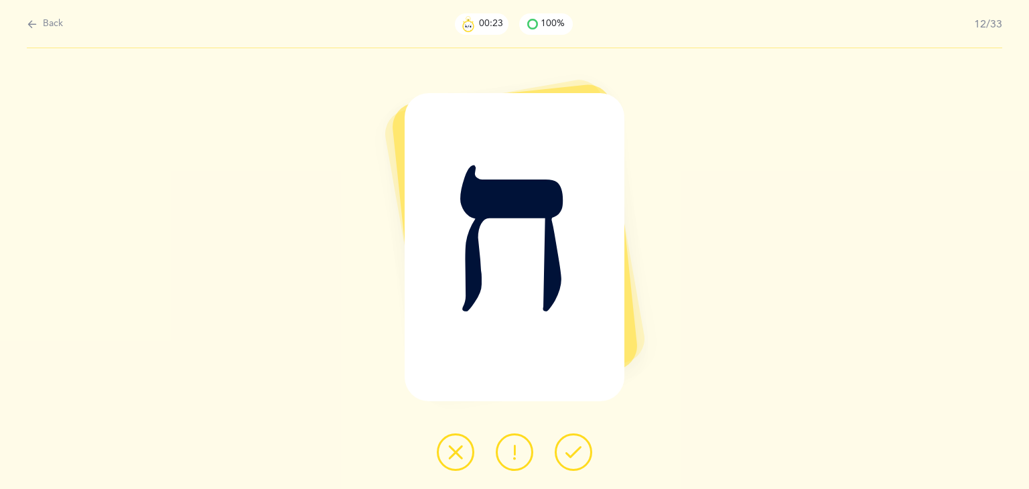
click at [574, 456] on icon at bounding box center [574, 452] width 16 height 16
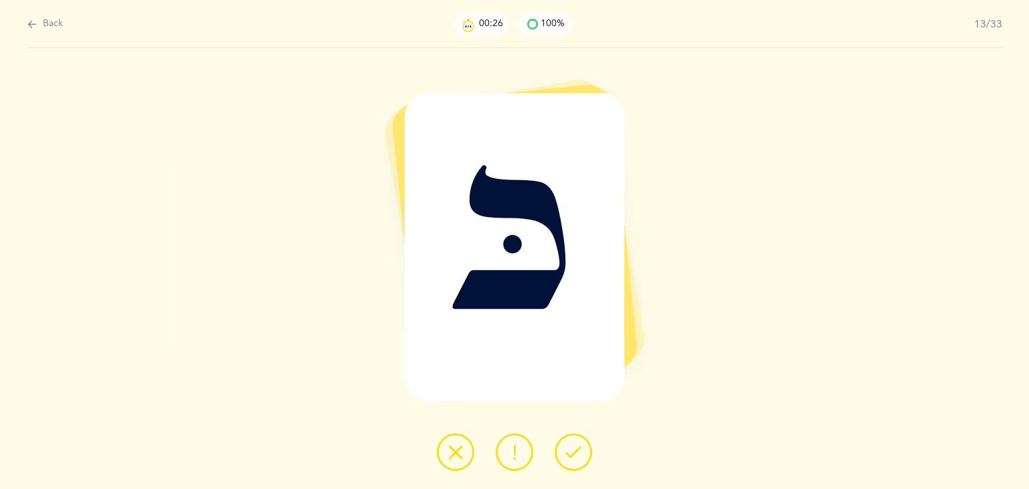
click at [574, 456] on icon at bounding box center [574, 452] width 16 height 16
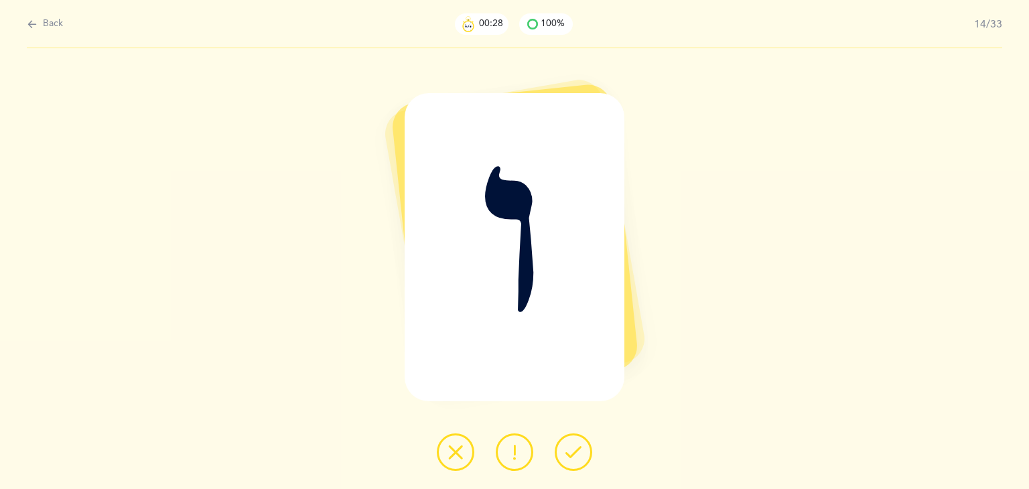
click at [574, 456] on icon at bounding box center [574, 452] width 16 height 16
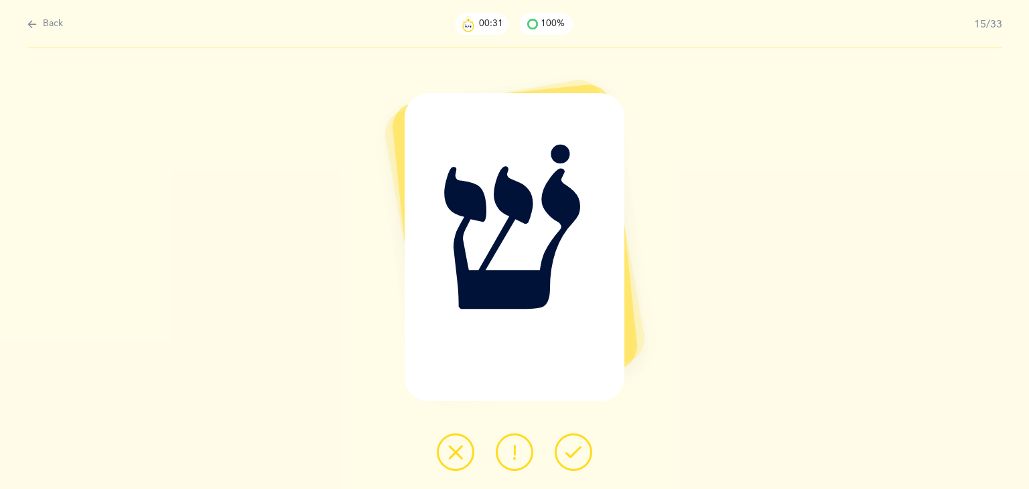
click at [574, 456] on icon at bounding box center [574, 452] width 16 height 16
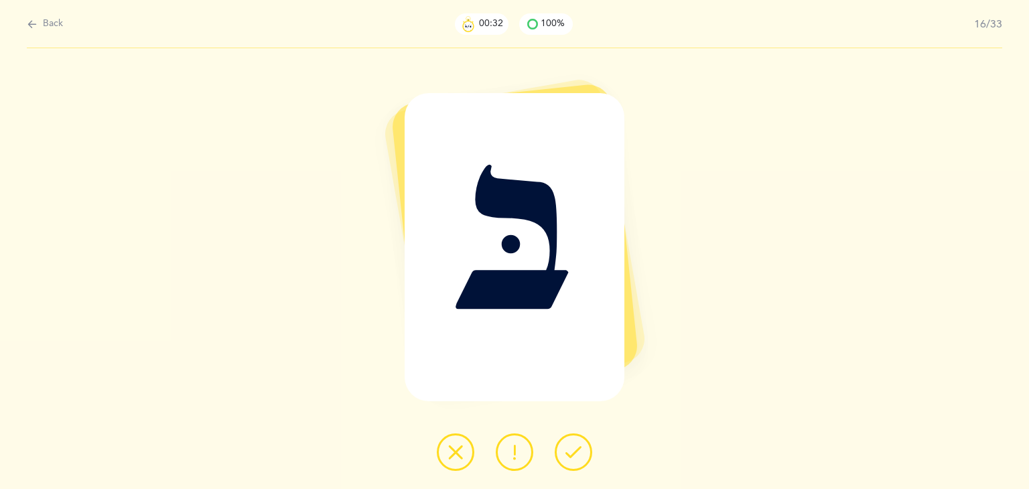
click at [574, 456] on icon at bounding box center [574, 452] width 16 height 16
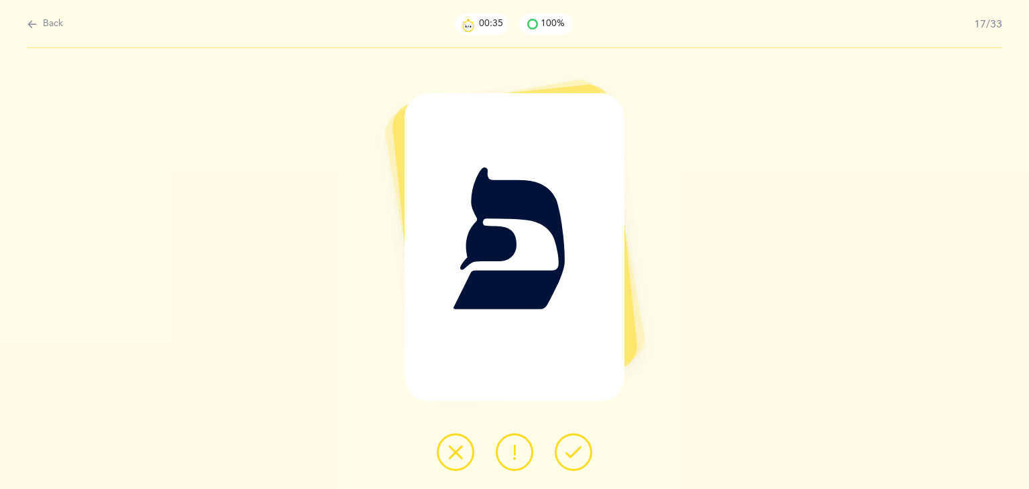
click at [574, 456] on icon at bounding box center [574, 452] width 16 height 16
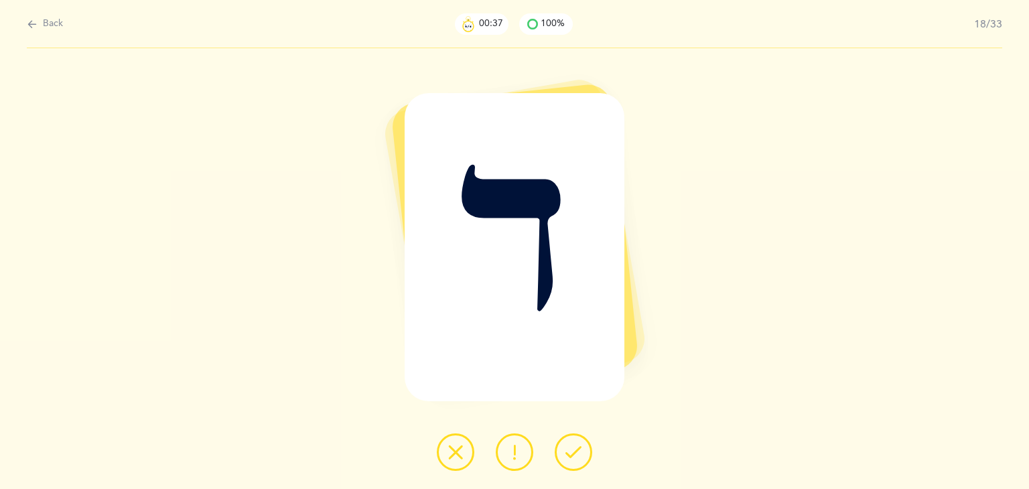
click at [574, 456] on icon at bounding box center [574, 452] width 16 height 16
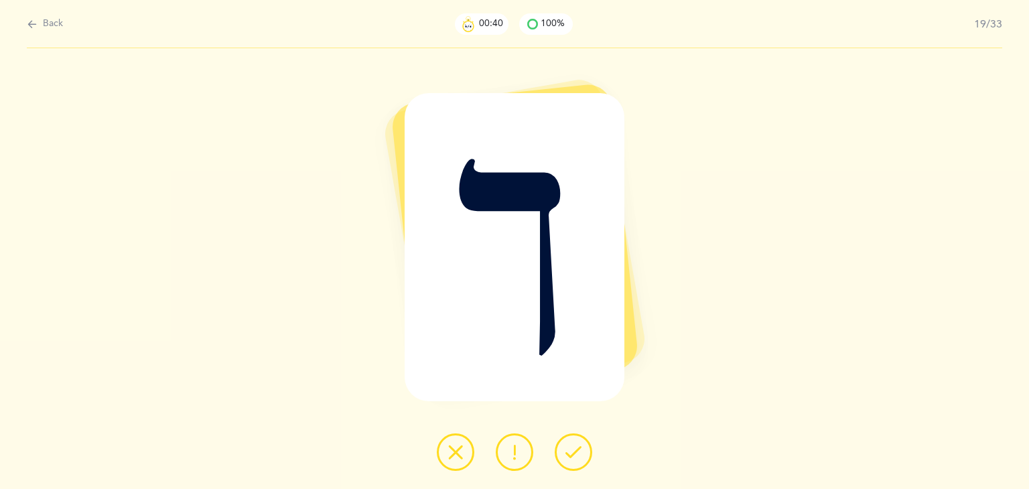
click at [574, 456] on icon at bounding box center [574, 452] width 16 height 16
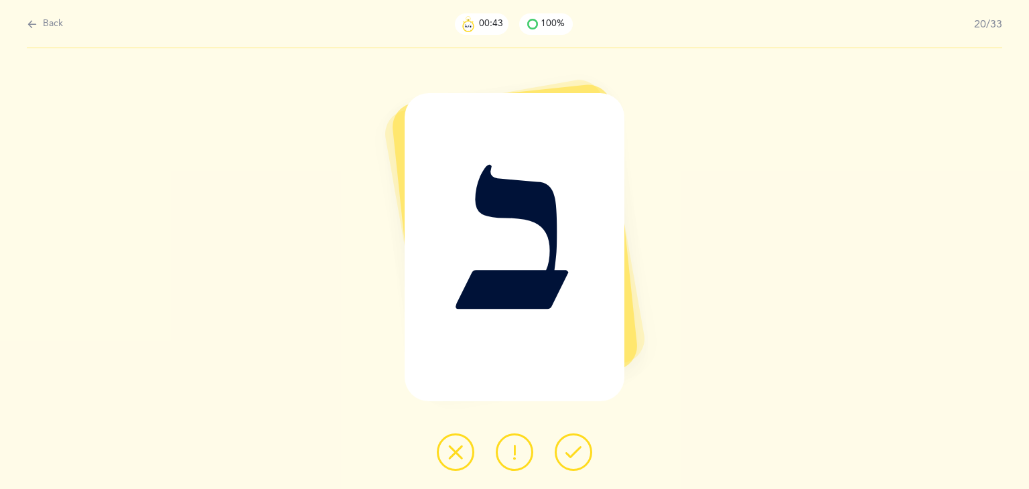
click at [574, 456] on icon at bounding box center [574, 452] width 16 height 16
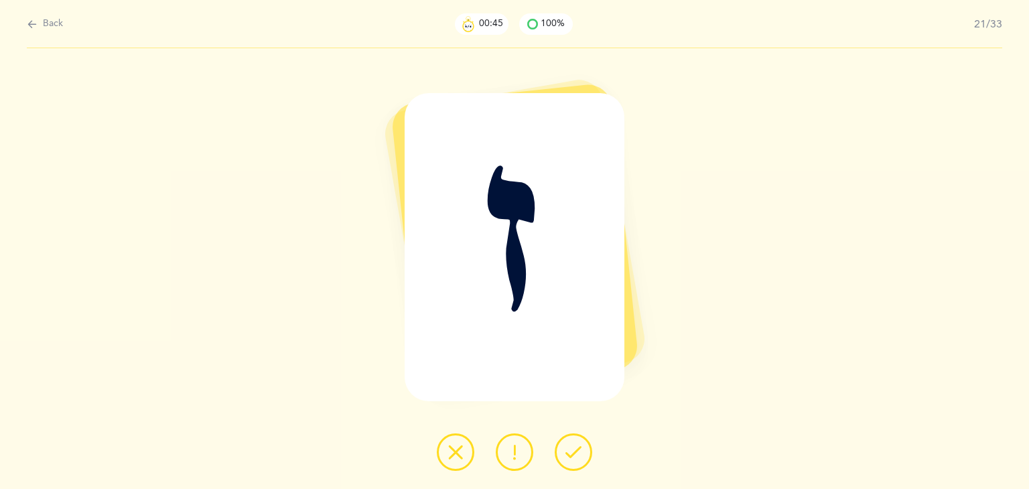
click at [574, 456] on icon at bounding box center [574, 452] width 16 height 16
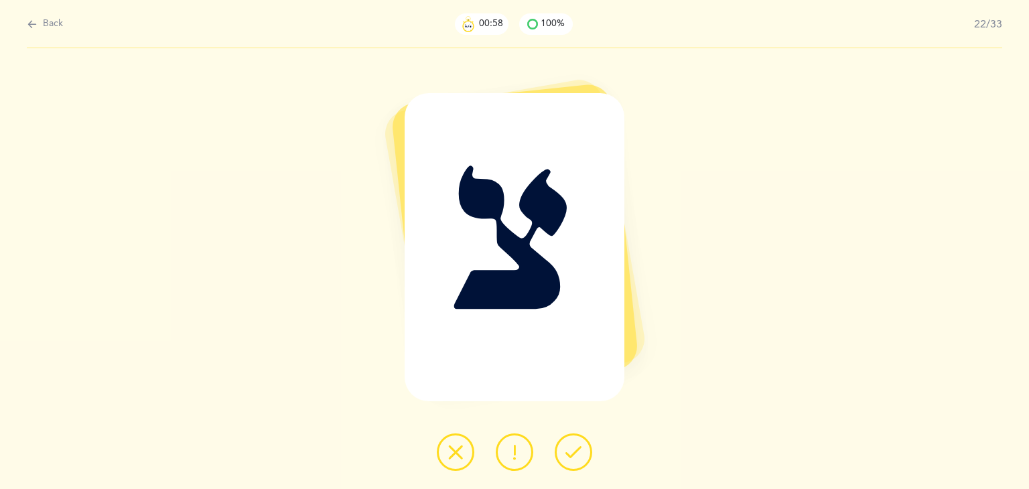
click at [524, 450] on button at bounding box center [515, 453] width 38 height 38
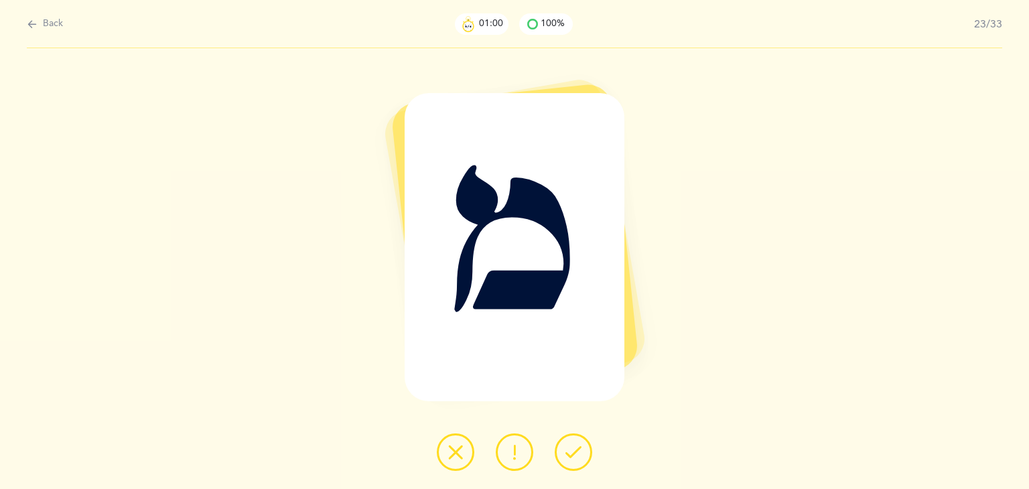
click at [569, 460] on icon at bounding box center [574, 452] width 16 height 16
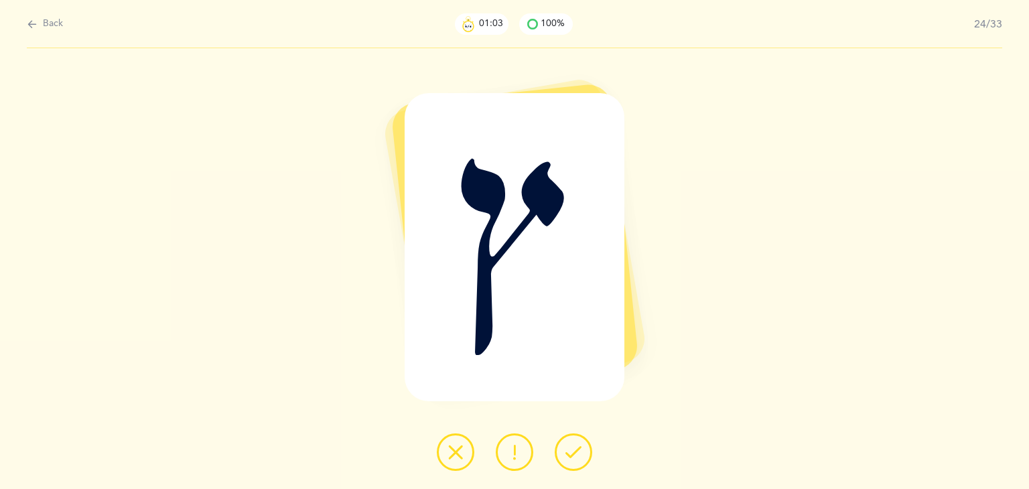
click at [569, 460] on icon at bounding box center [574, 452] width 16 height 16
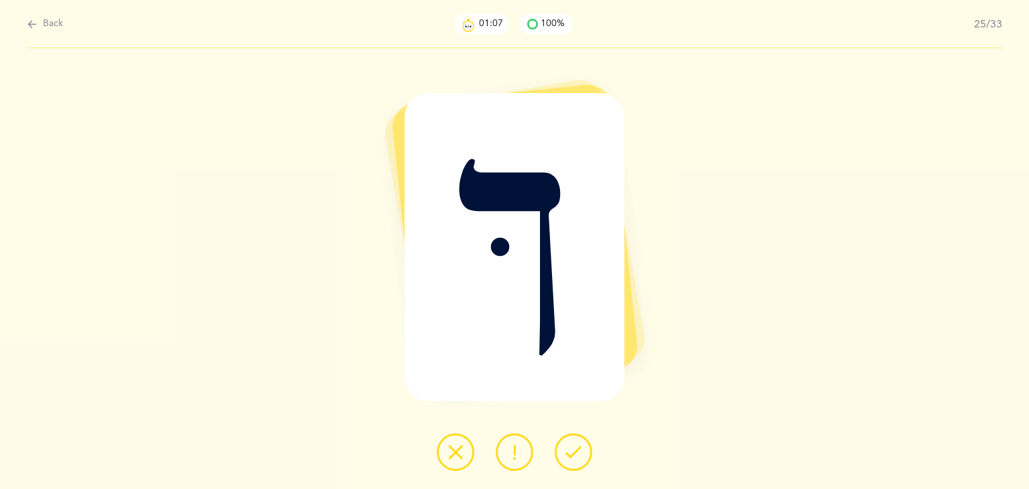
click at [569, 460] on icon at bounding box center [574, 452] width 16 height 16
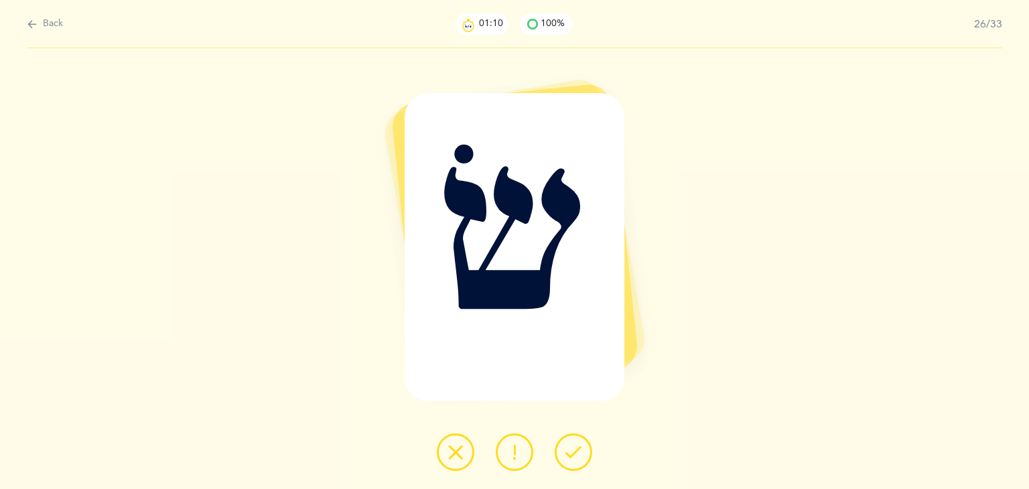
click at [569, 460] on icon at bounding box center [574, 452] width 16 height 16
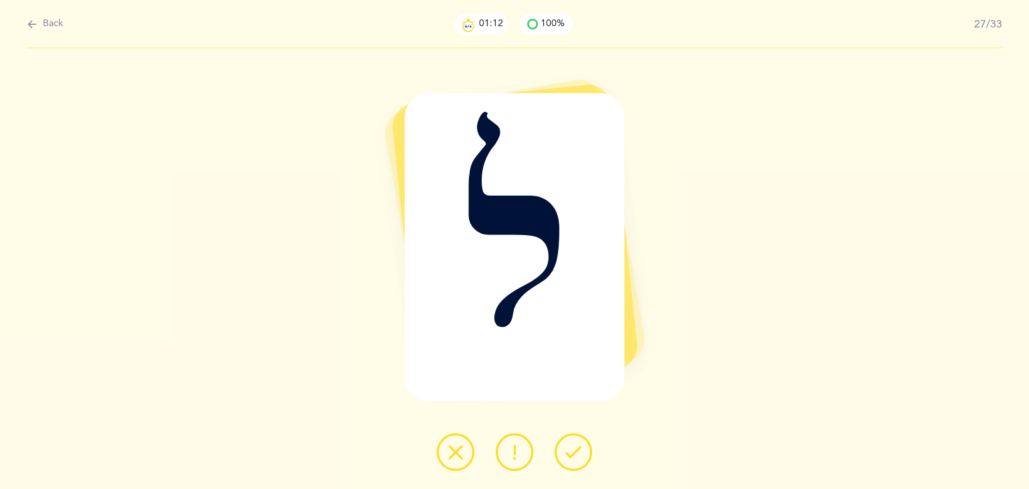
click at [569, 460] on icon at bounding box center [574, 452] width 16 height 16
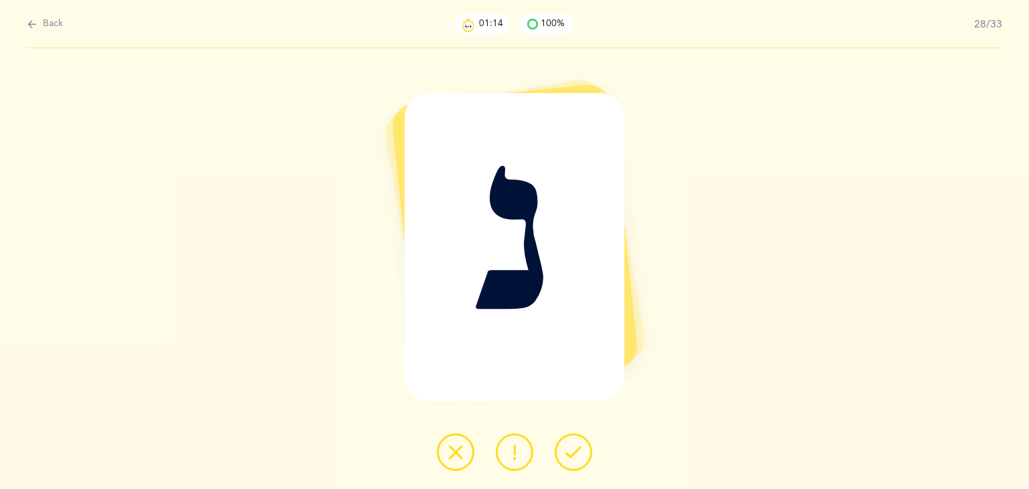
click at [569, 460] on icon at bounding box center [574, 452] width 16 height 16
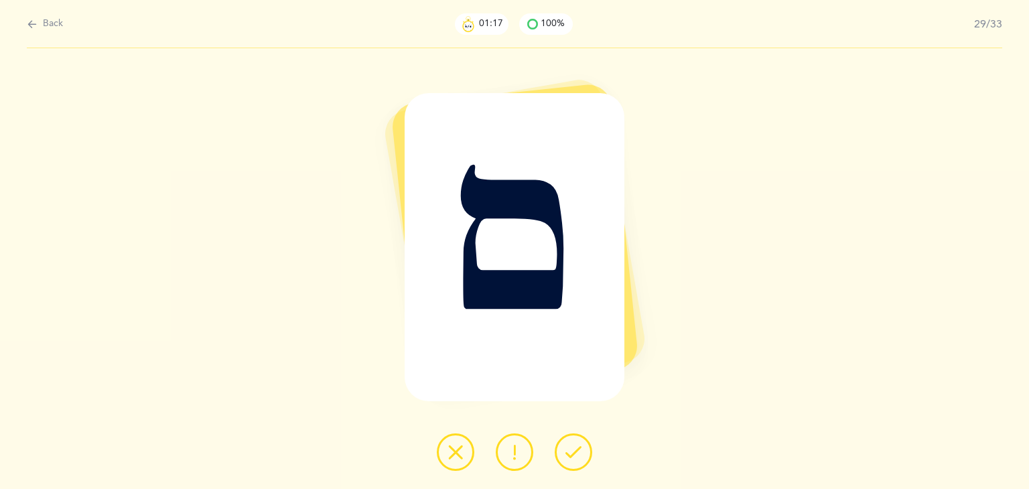
click at [569, 460] on icon at bounding box center [574, 452] width 16 height 16
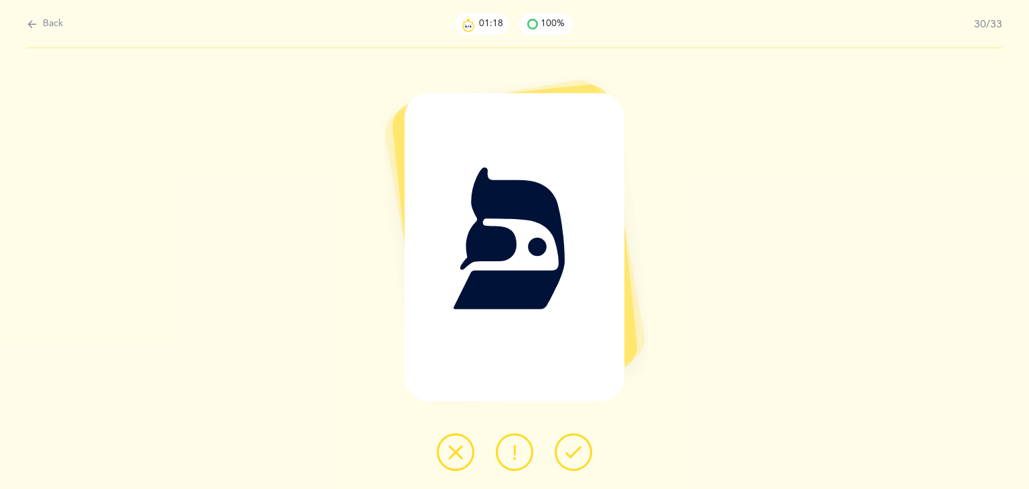
click at [569, 460] on icon at bounding box center [574, 452] width 16 height 16
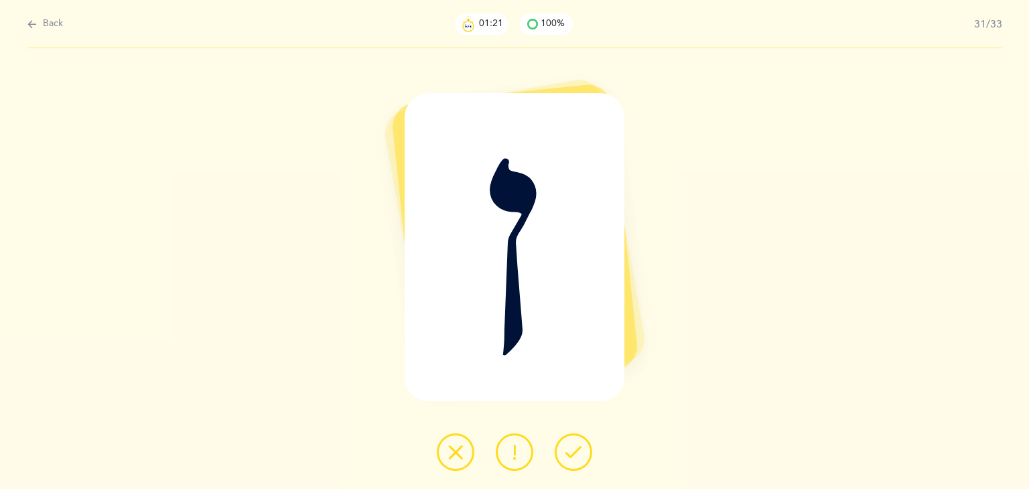
click at [569, 460] on icon at bounding box center [574, 452] width 16 height 16
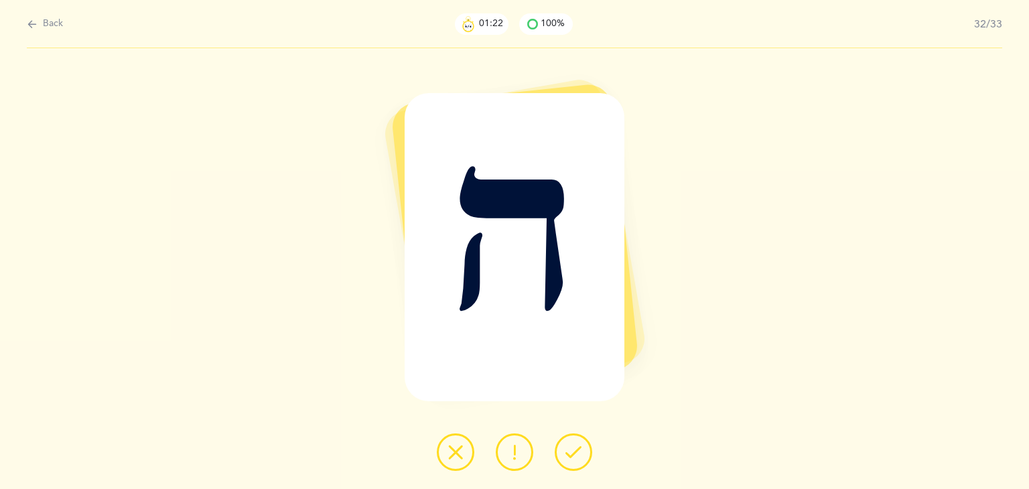
click at [569, 460] on icon at bounding box center [574, 452] width 16 height 16
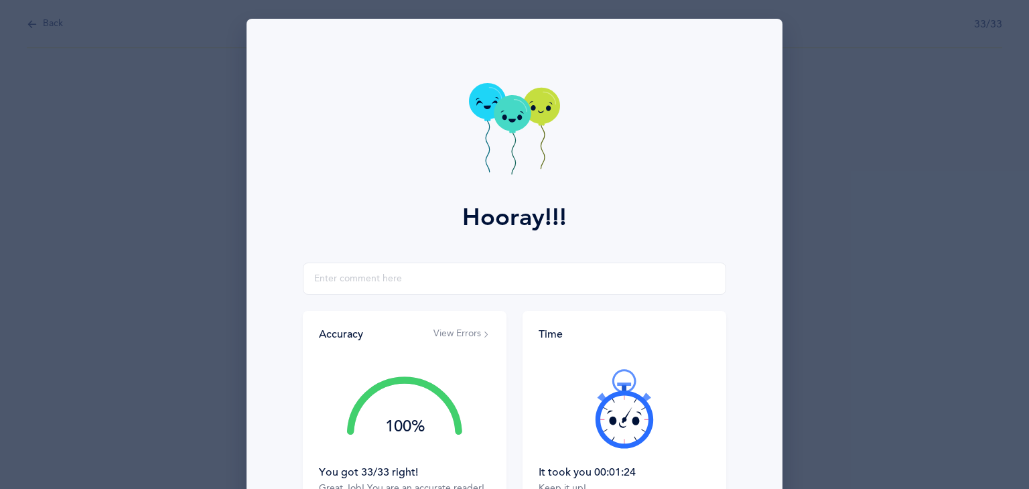
click at [511, 129] on icon at bounding box center [512, 113] width 37 height 36
click at [515, 117] on icon at bounding box center [512, 113] width 37 height 36
click at [528, 113] on icon at bounding box center [512, 113] width 37 height 36
click at [517, 121] on icon at bounding box center [512, 113] width 37 height 36
click at [520, 121] on icon at bounding box center [512, 113] width 37 height 36
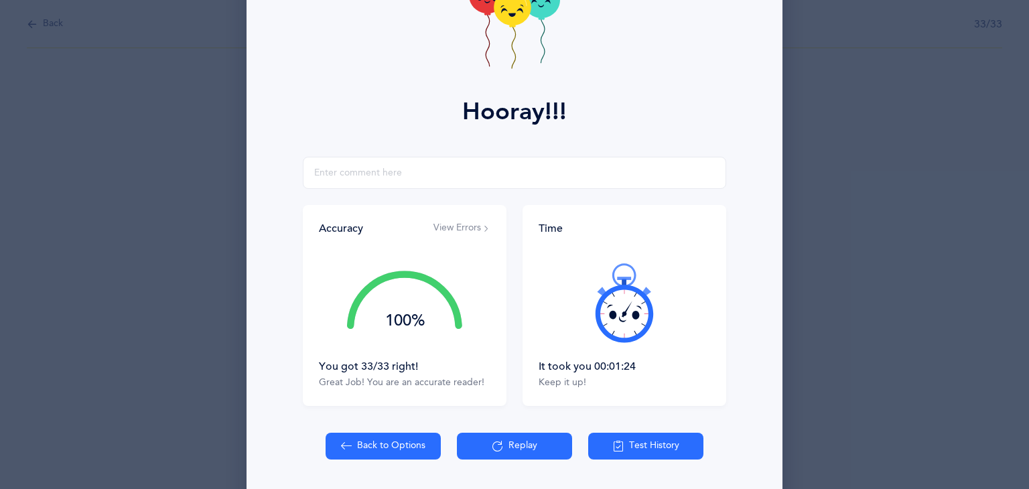
scroll to position [107, 0]
click at [423, 436] on button "Back to Options" at bounding box center [383, 445] width 115 height 27
select select "27"
select select "single"
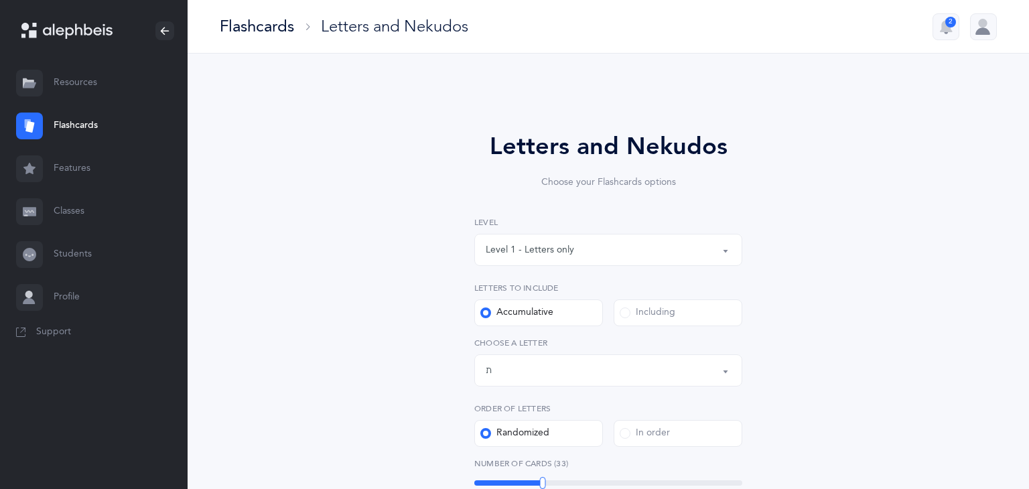
click at [76, 87] on link "Resources" at bounding box center [94, 83] width 188 height 43
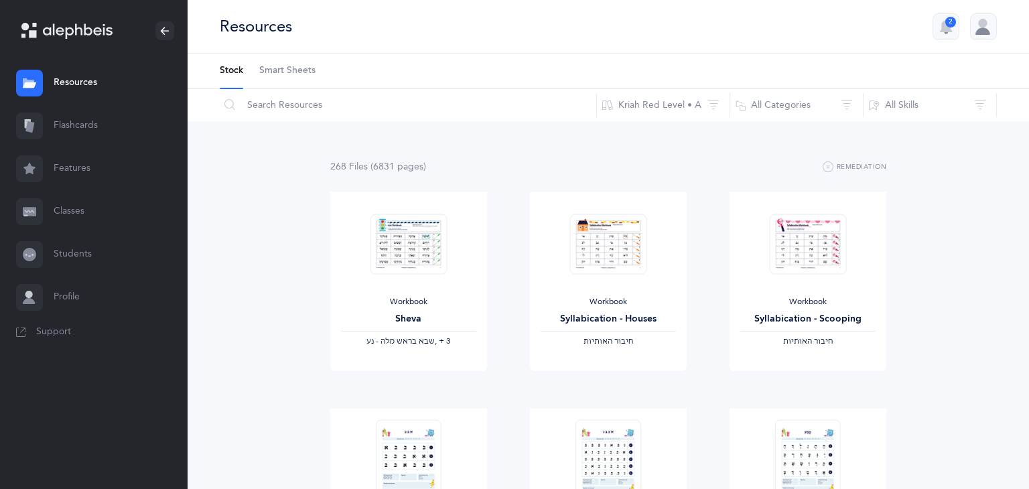
click at [72, 166] on link "Features" at bounding box center [94, 168] width 188 height 43
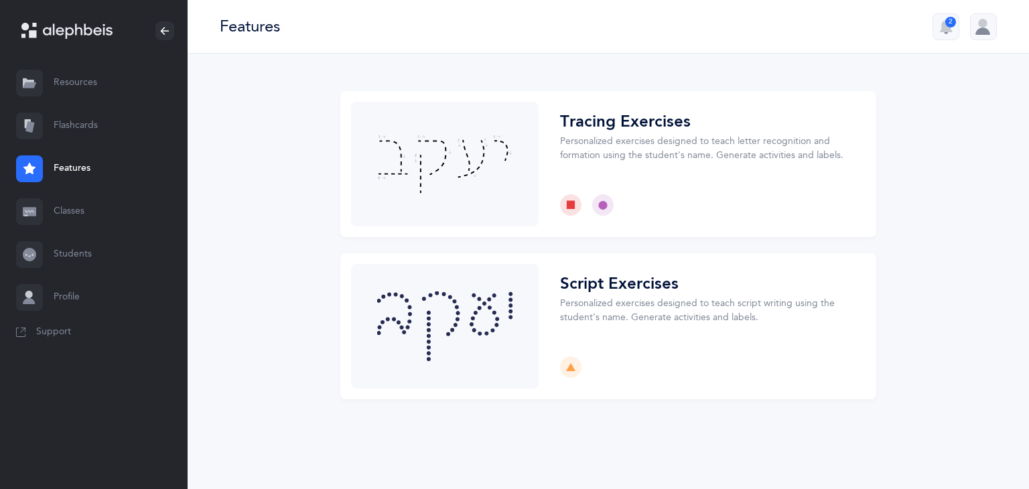
click at [69, 218] on link "Classes" at bounding box center [94, 211] width 188 height 43
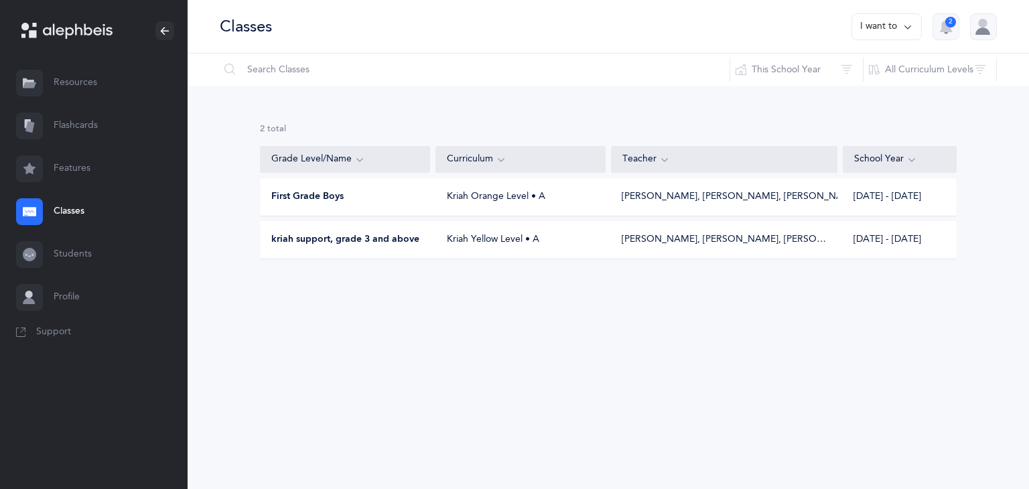
click at [68, 257] on link "Students" at bounding box center [94, 254] width 188 height 43
